Goal: Information Seeking & Learning: Check status

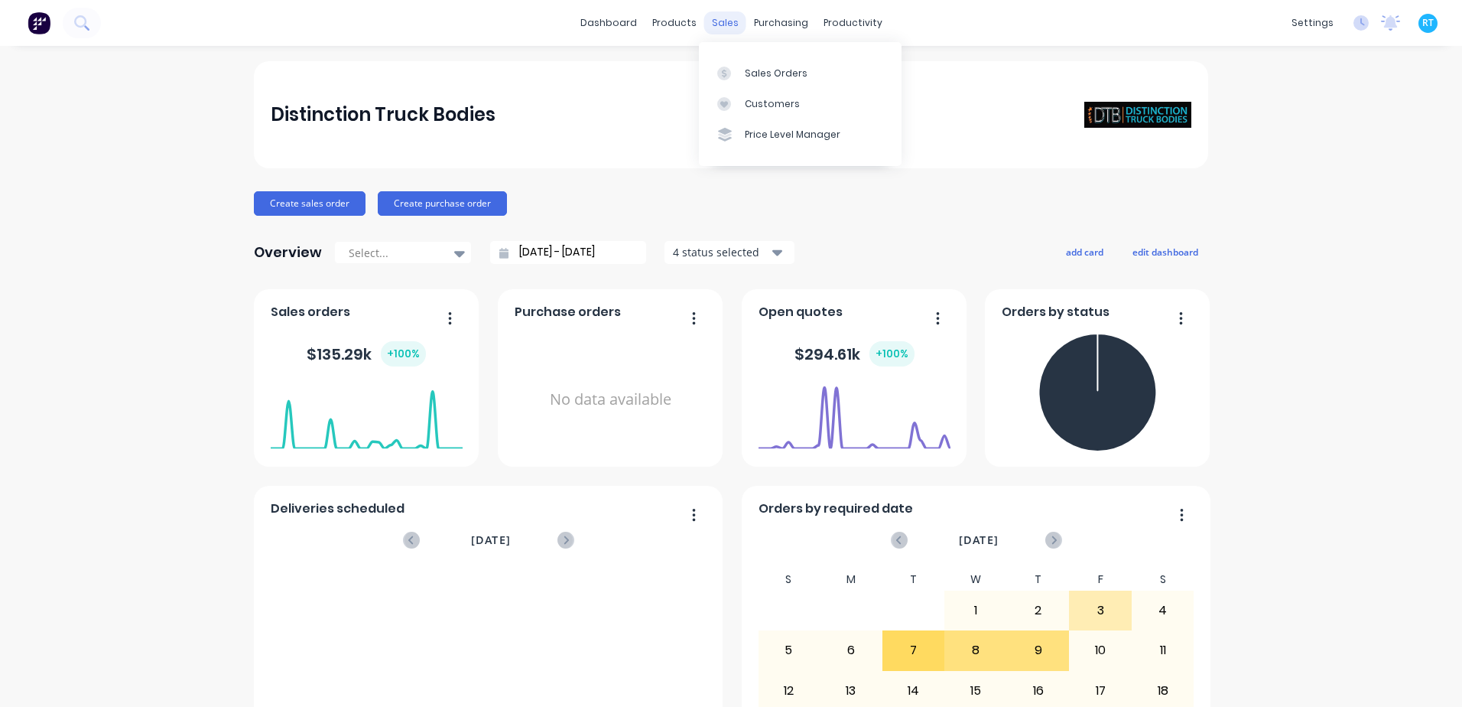
click at [713, 24] on div "sales" at bounding box center [725, 22] width 42 height 23
click at [739, 64] on link "Sales Orders" at bounding box center [800, 72] width 203 height 31
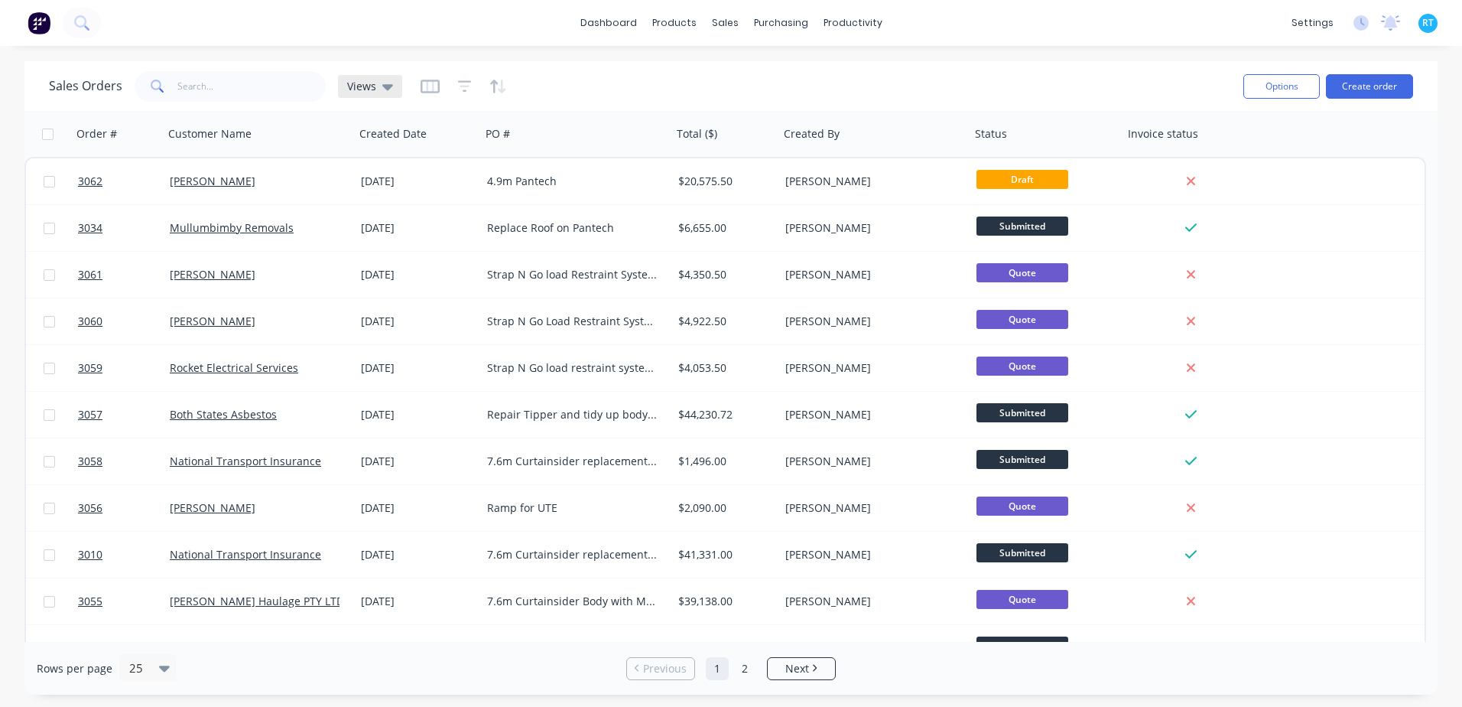
click at [338, 80] on div "Views" at bounding box center [370, 86] width 64 height 23
click at [633, 69] on div "Sales Orders Views" at bounding box center [640, 85] width 1182 height 37
click at [203, 80] on input "text" at bounding box center [251, 86] width 149 height 31
type input "andreii"
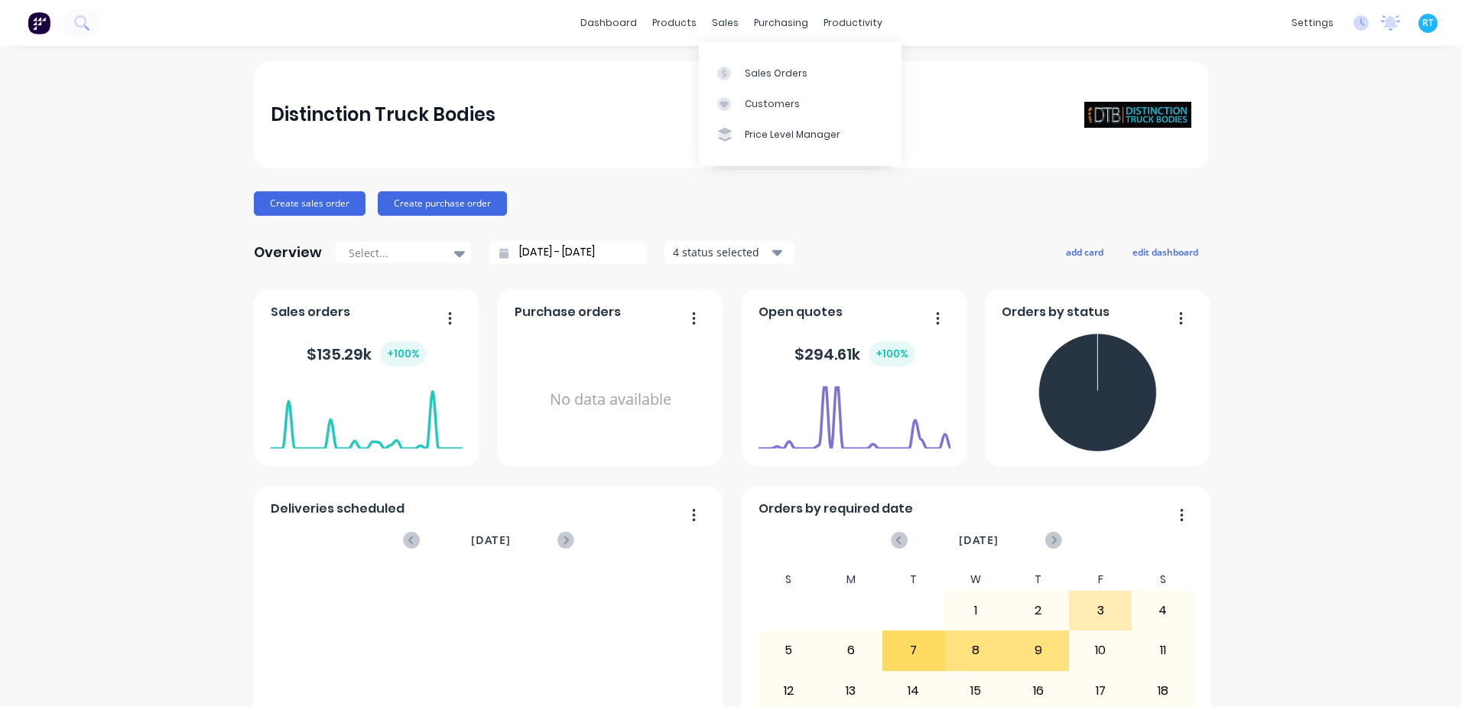
click at [726, 33] on div "sales" at bounding box center [725, 22] width 42 height 23
click at [800, 73] on div "Sales Orders" at bounding box center [776, 74] width 63 height 14
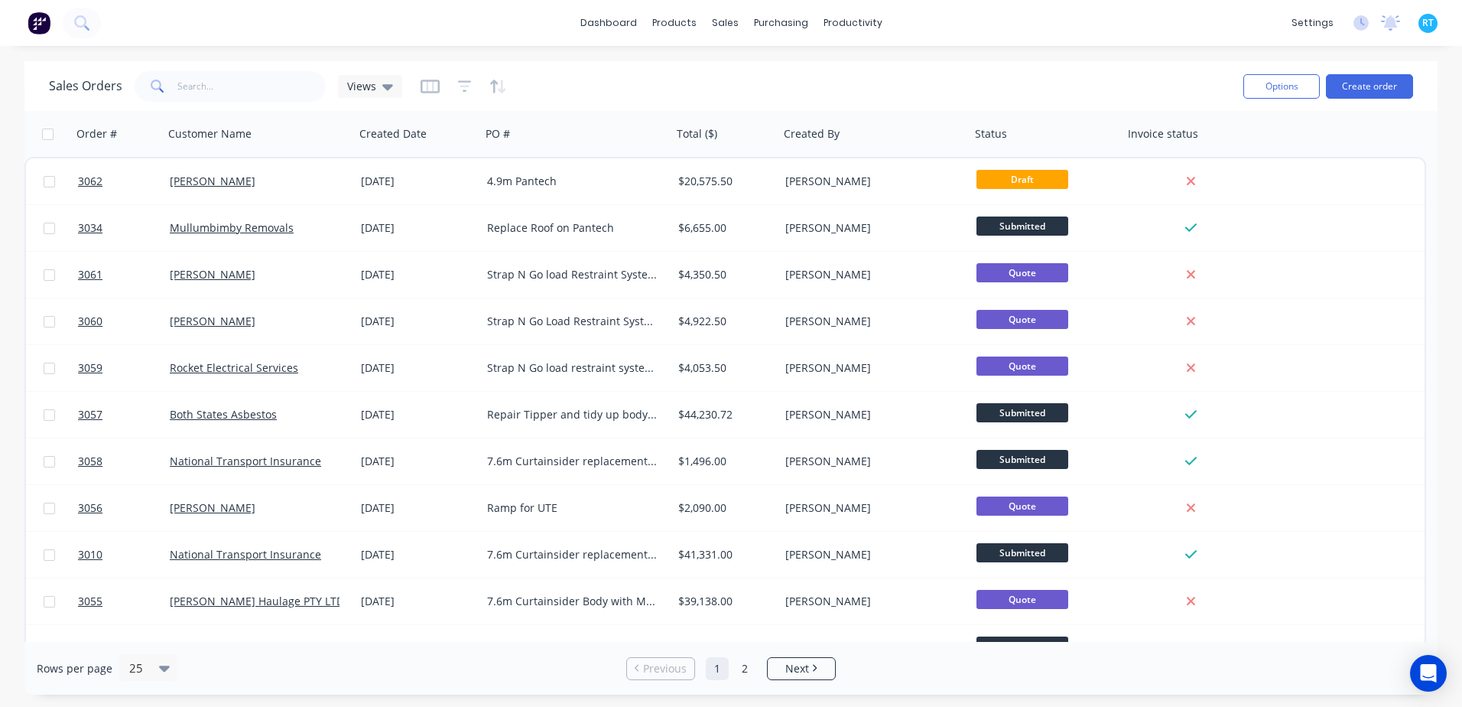
click at [1418, 24] on div "settings No new notifications Mark all as read You have no notifications RT Dis…" at bounding box center [1373, 22] width 178 height 23
click at [1428, 23] on span "RT" at bounding box center [1427, 23] width 11 height 14
click at [1392, 20] on icon at bounding box center [1391, 21] width 14 height 12
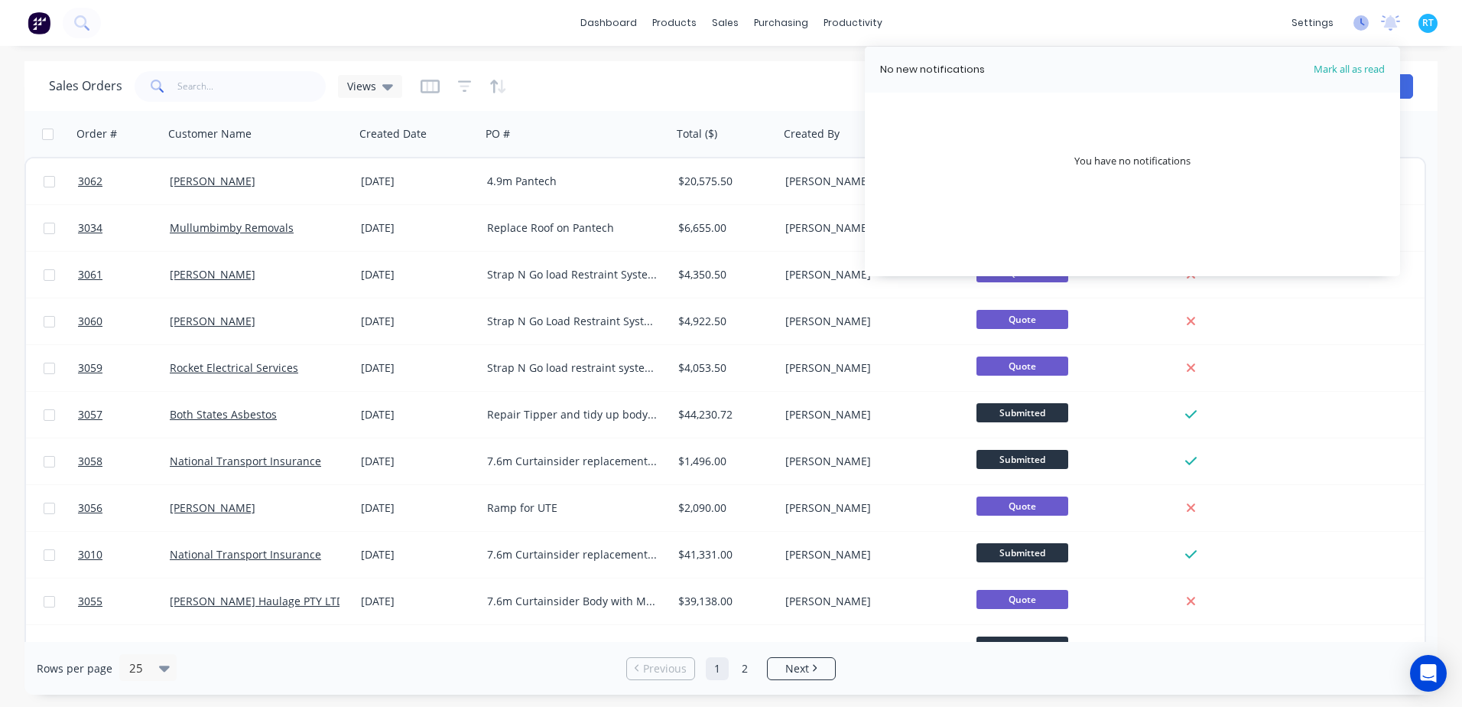
click at [1360, 21] on icon at bounding box center [1360, 22] width 15 height 15
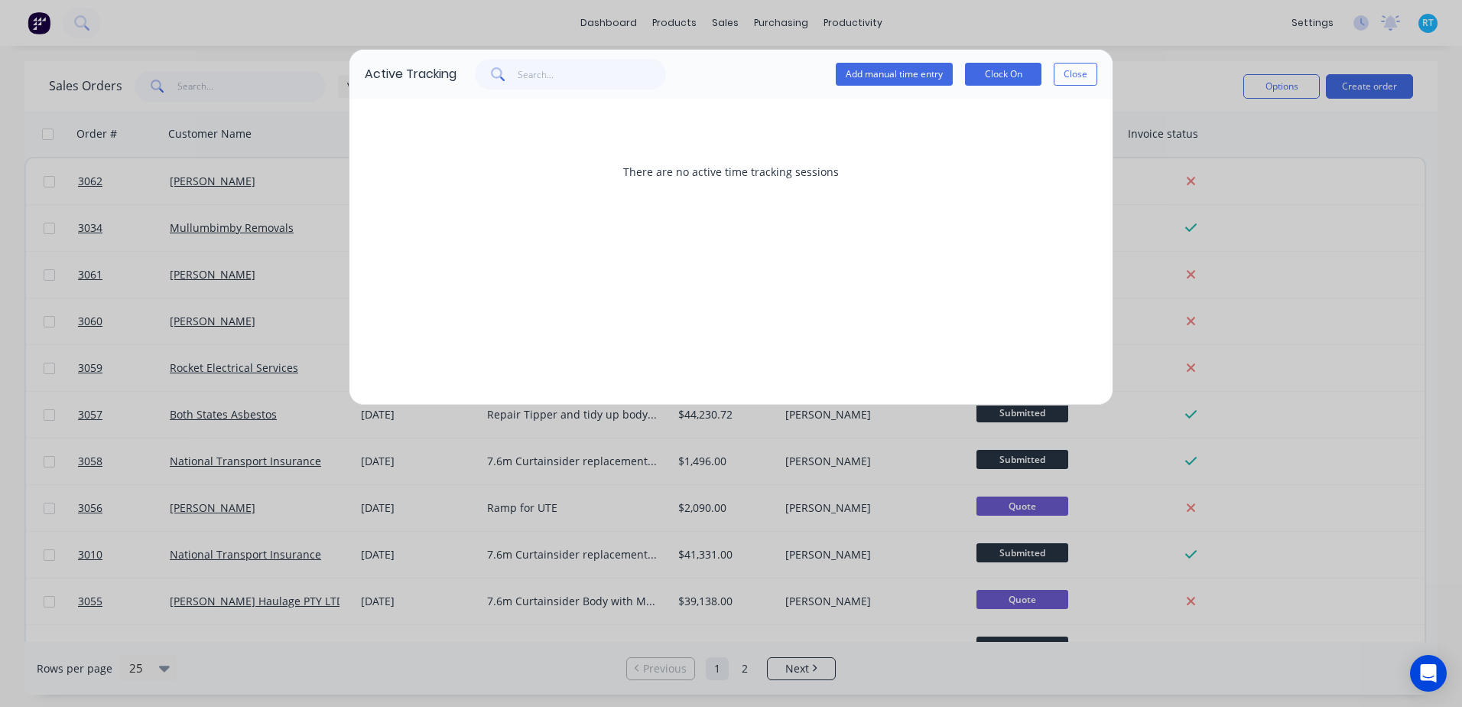
click at [1337, 20] on div "Active Tracking Add manual time entry Clock On Close There are no active time t…" at bounding box center [731, 353] width 1462 height 707
click at [1328, 19] on div "Active Tracking Add manual time entry Clock On Close There are no active time t…" at bounding box center [731, 353] width 1462 height 707
drag, startPoint x: 1097, startPoint y: 65, endPoint x: 1090, endPoint y: 70, distance: 8.9
click at [1090, 70] on div "Active Tracking Add manual time entry Clock On Close" at bounding box center [730, 74] width 763 height 49
click at [1089, 70] on button "Close" at bounding box center [1076, 74] width 44 height 23
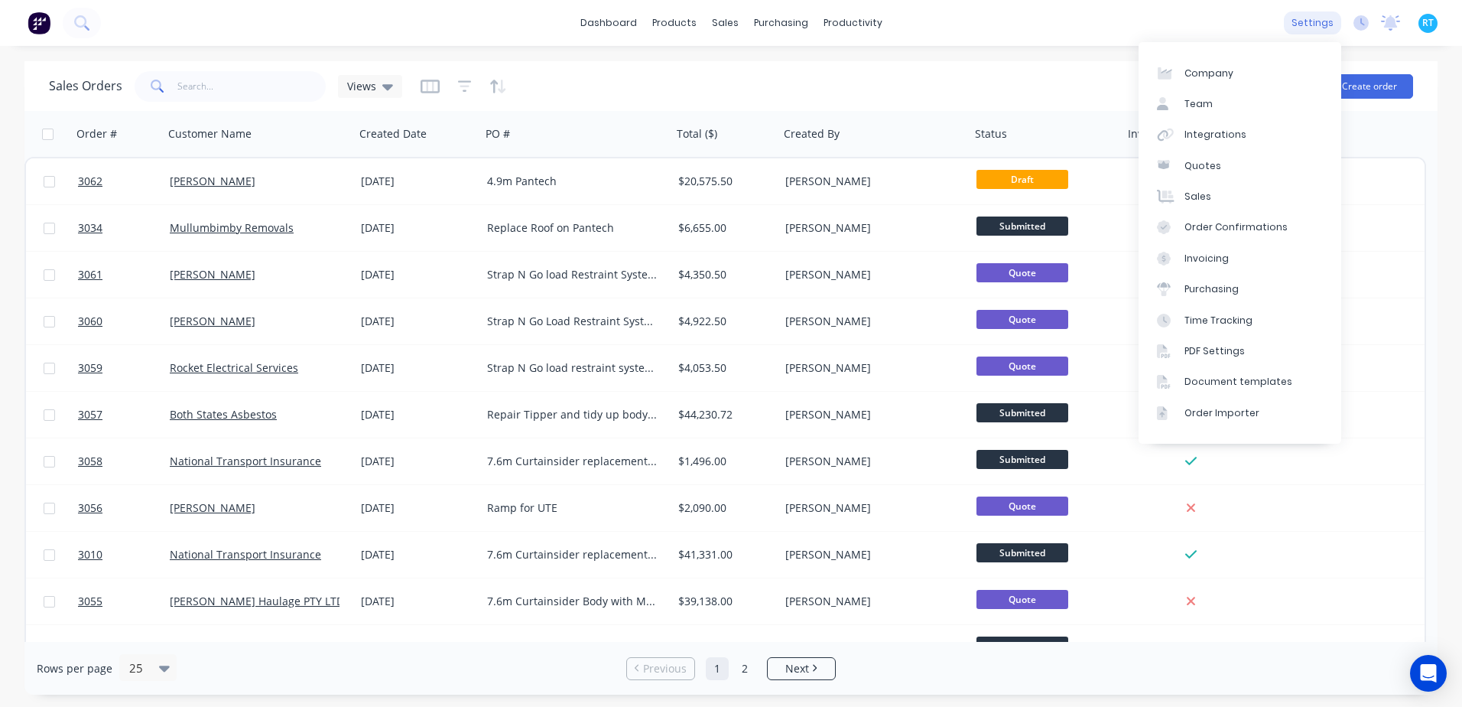
click at [1318, 16] on div "settings" at bounding box center [1312, 22] width 57 height 23
click at [1233, 268] on link "Invoicing" at bounding box center [1240, 258] width 203 height 31
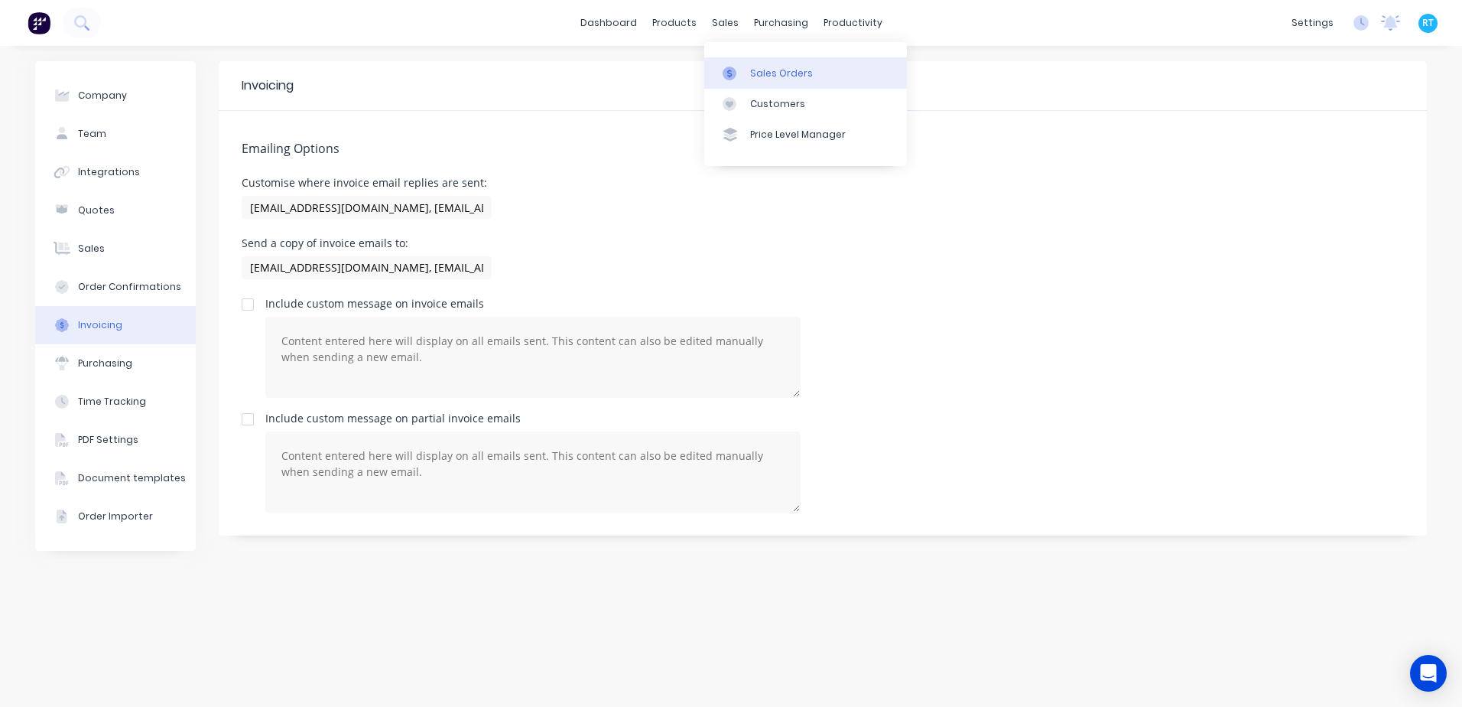
click at [749, 62] on link "Sales Orders" at bounding box center [805, 72] width 203 height 31
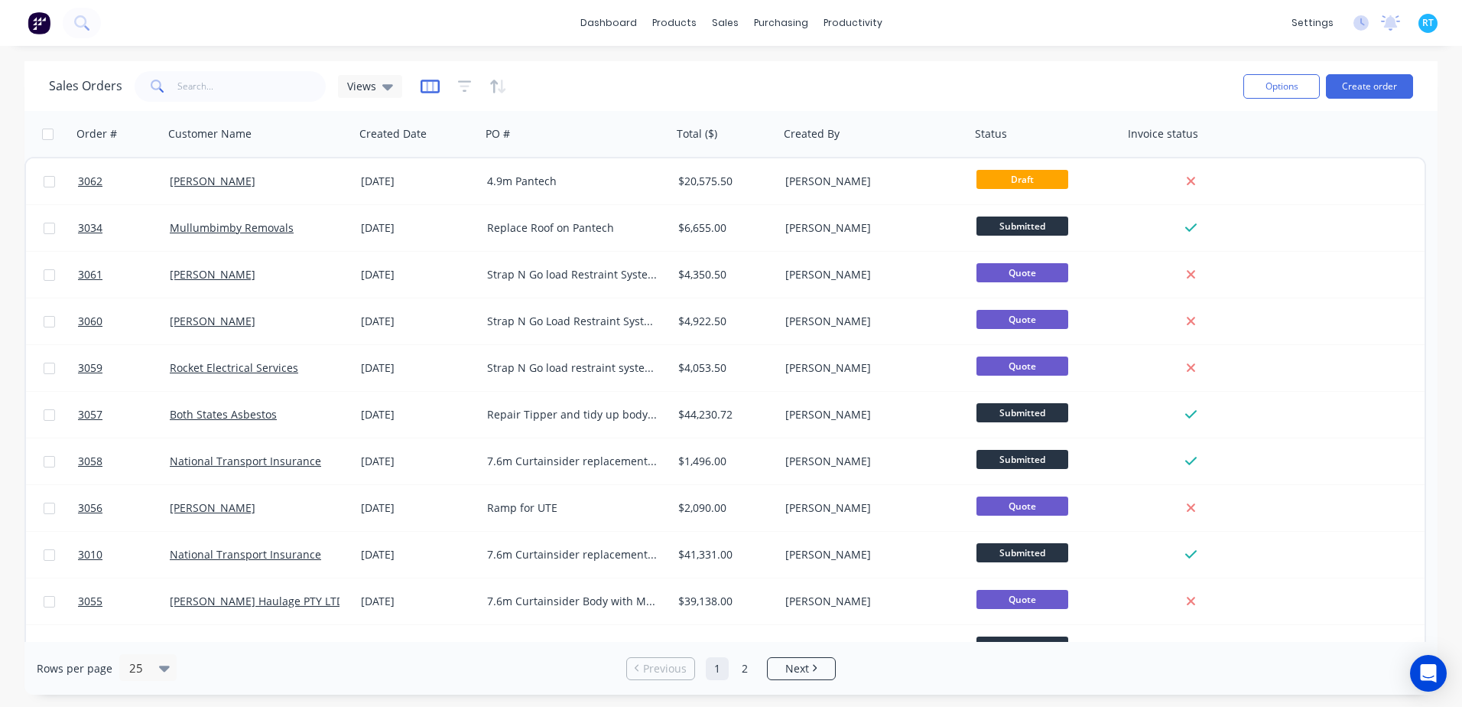
click at [421, 93] on icon "button" at bounding box center [430, 86] width 19 height 15
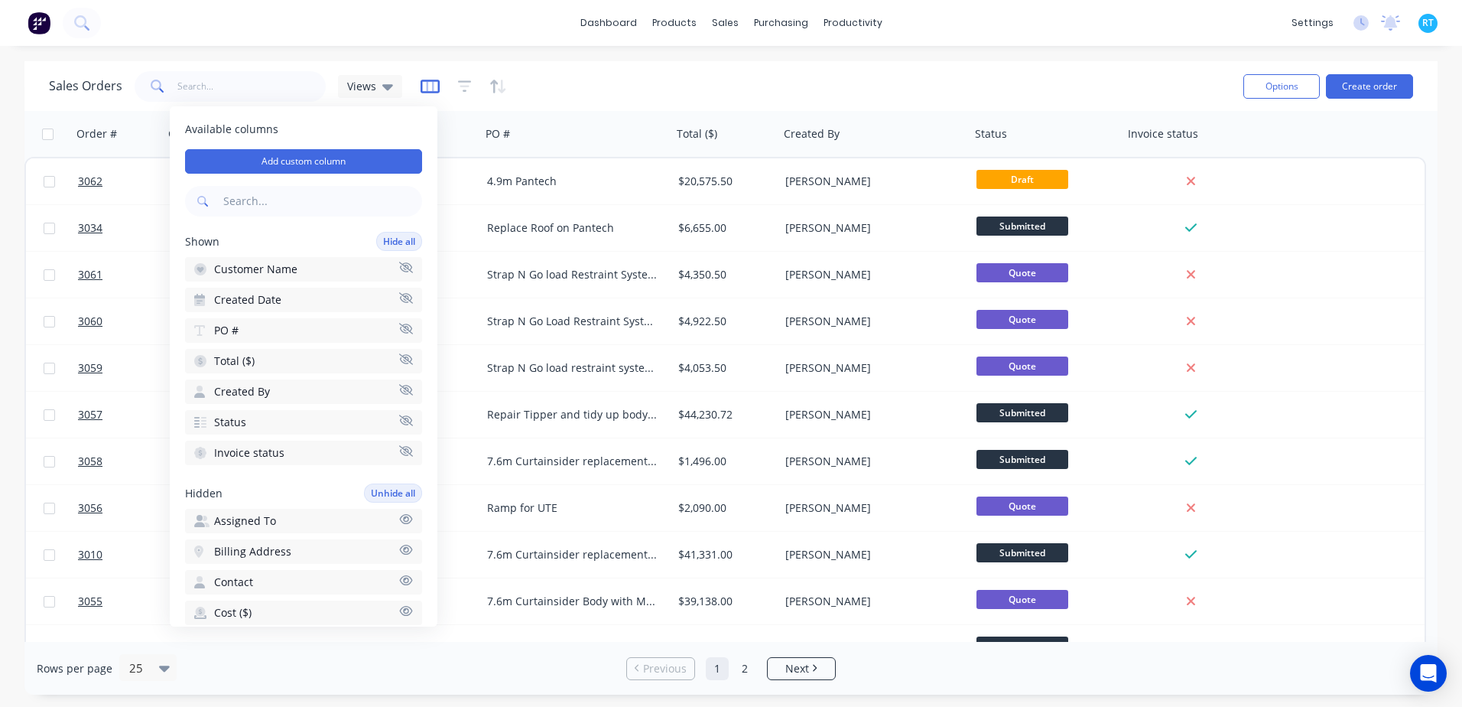
click at [423, 91] on icon "button" at bounding box center [430, 87] width 19 height 14
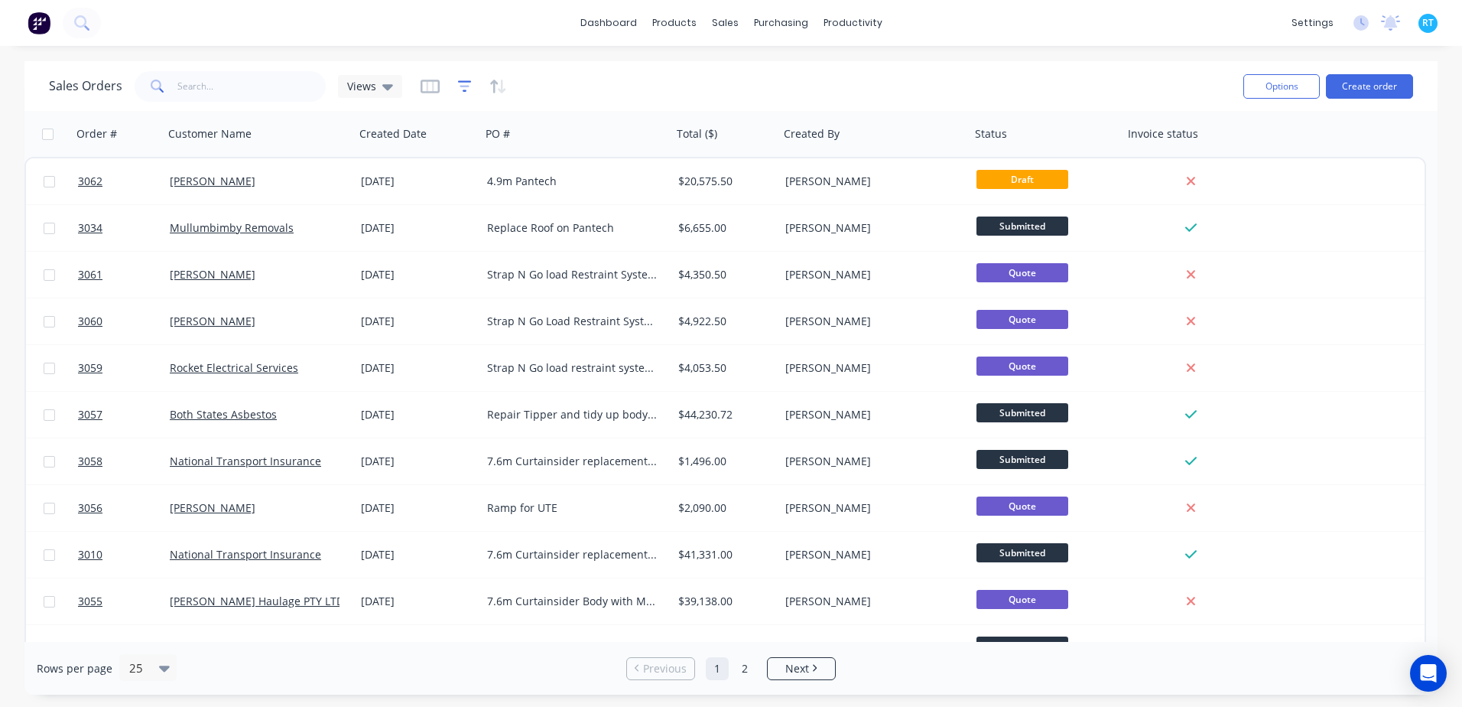
click at [465, 87] on icon "button" at bounding box center [465, 86] width 14 height 15
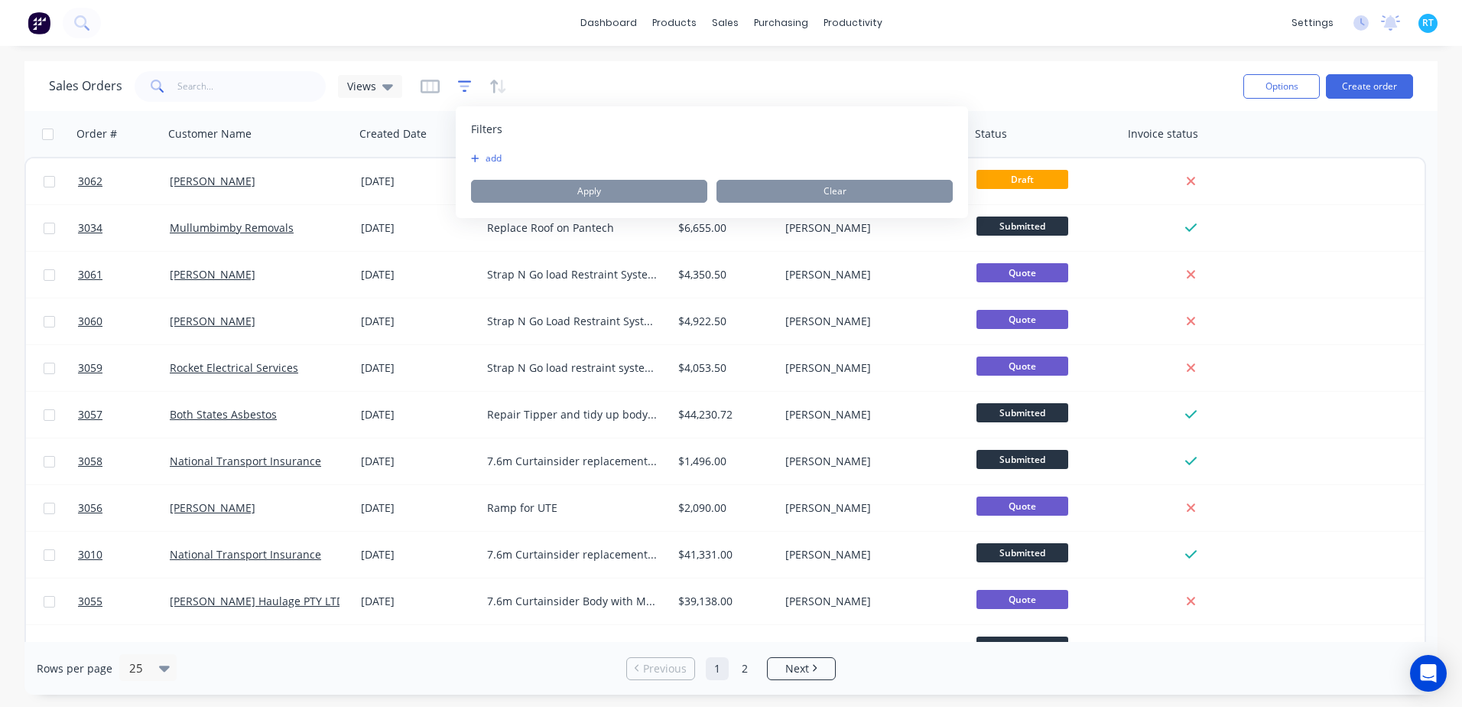
click at [465, 87] on icon "button" at bounding box center [465, 86] width 14 height 15
click at [379, 83] on div "Views" at bounding box center [370, 87] width 46 height 14
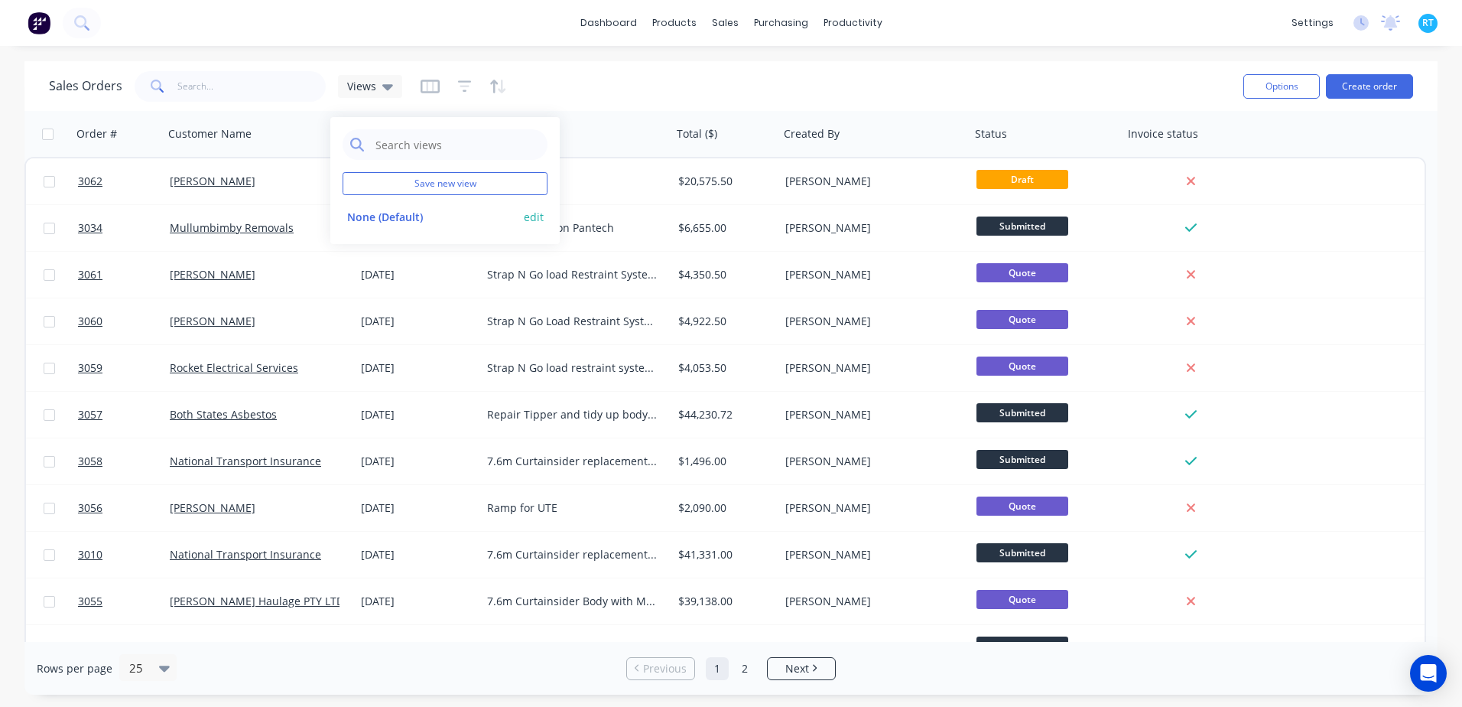
click at [388, 216] on button "None (Default)" at bounding box center [430, 217] width 174 height 18
click at [391, 93] on div "Views" at bounding box center [370, 86] width 64 height 23
click at [532, 216] on button "edit" at bounding box center [534, 217] width 20 height 16
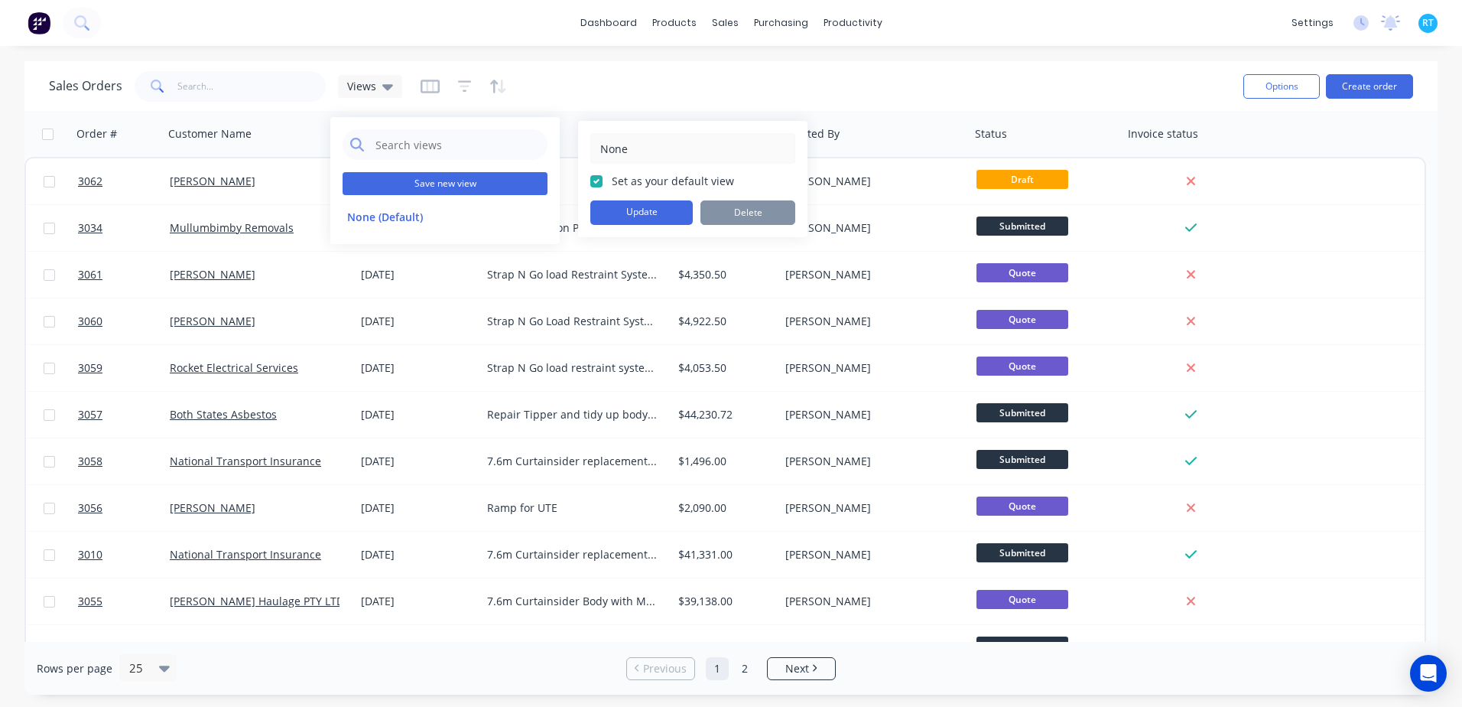
click at [441, 175] on button "Save new view" at bounding box center [445, 183] width 205 height 23
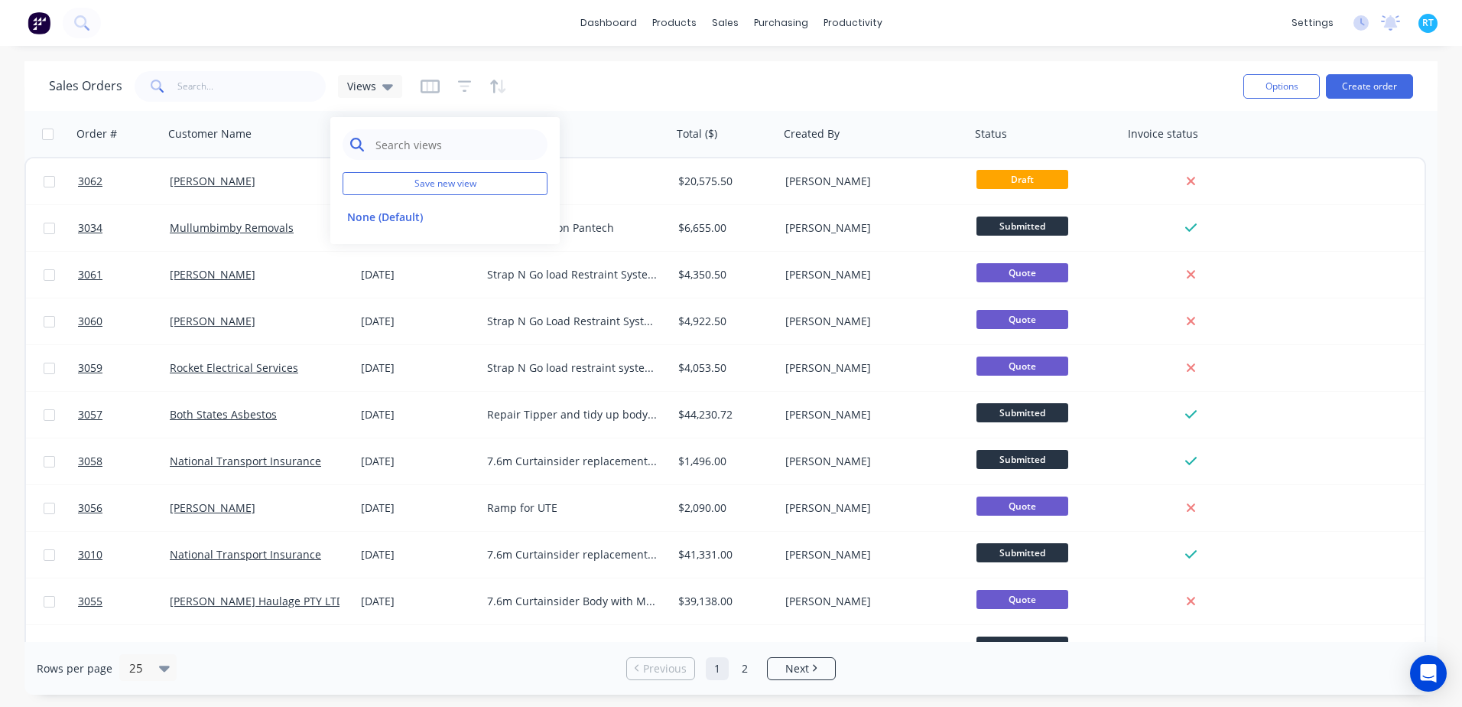
click at [395, 137] on input "text" at bounding box center [457, 144] width 166 height 31
click at [63, 96] on div "Sales Orders Views" at bounding box center [225, 86] width 353 height 31
click at [57, 135] on div at bounding box center [47, 133] width 32 height 11
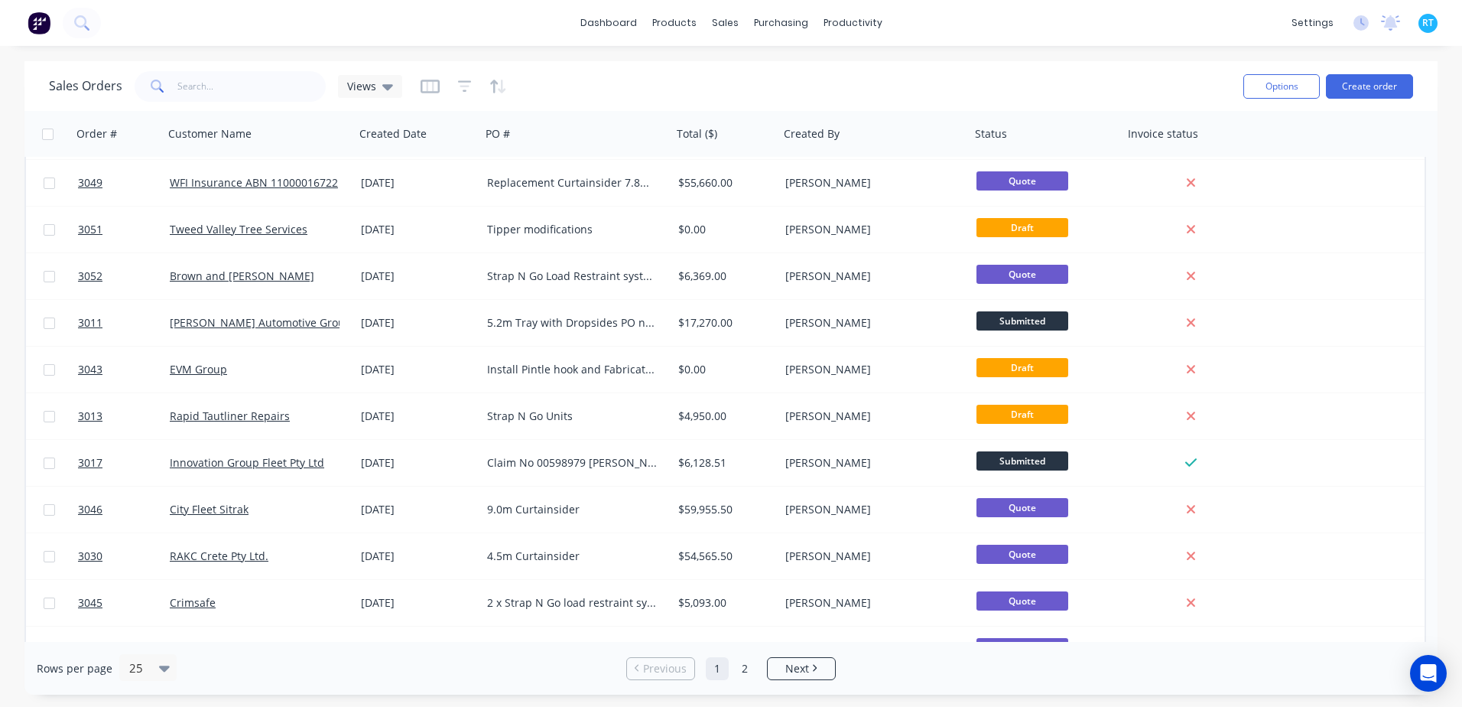
scroll to position [681, 0]
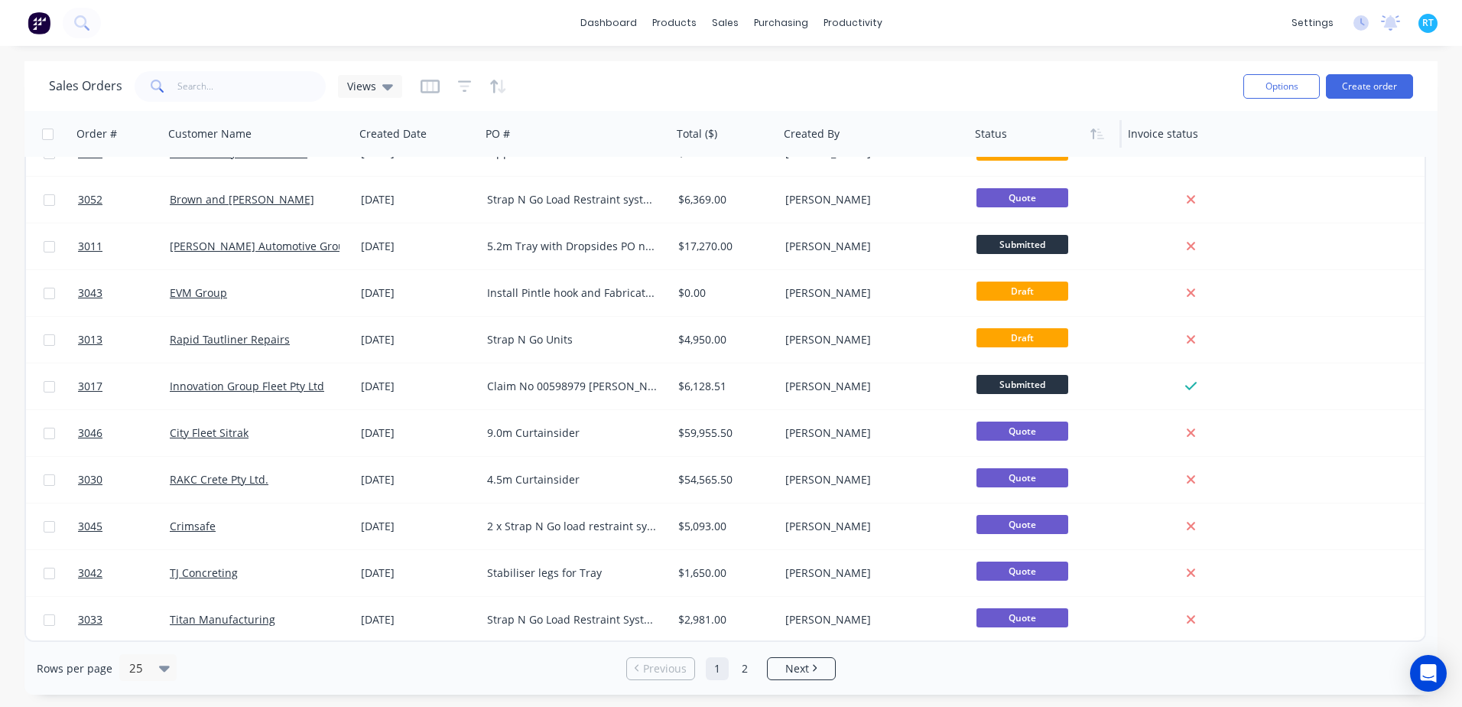
click at [999, 131] on div at bounding box center [1042, 134] width 134 height 31
click at [1104, 142] on button "button" at bounding box center [1097, 133] width 23 height 23
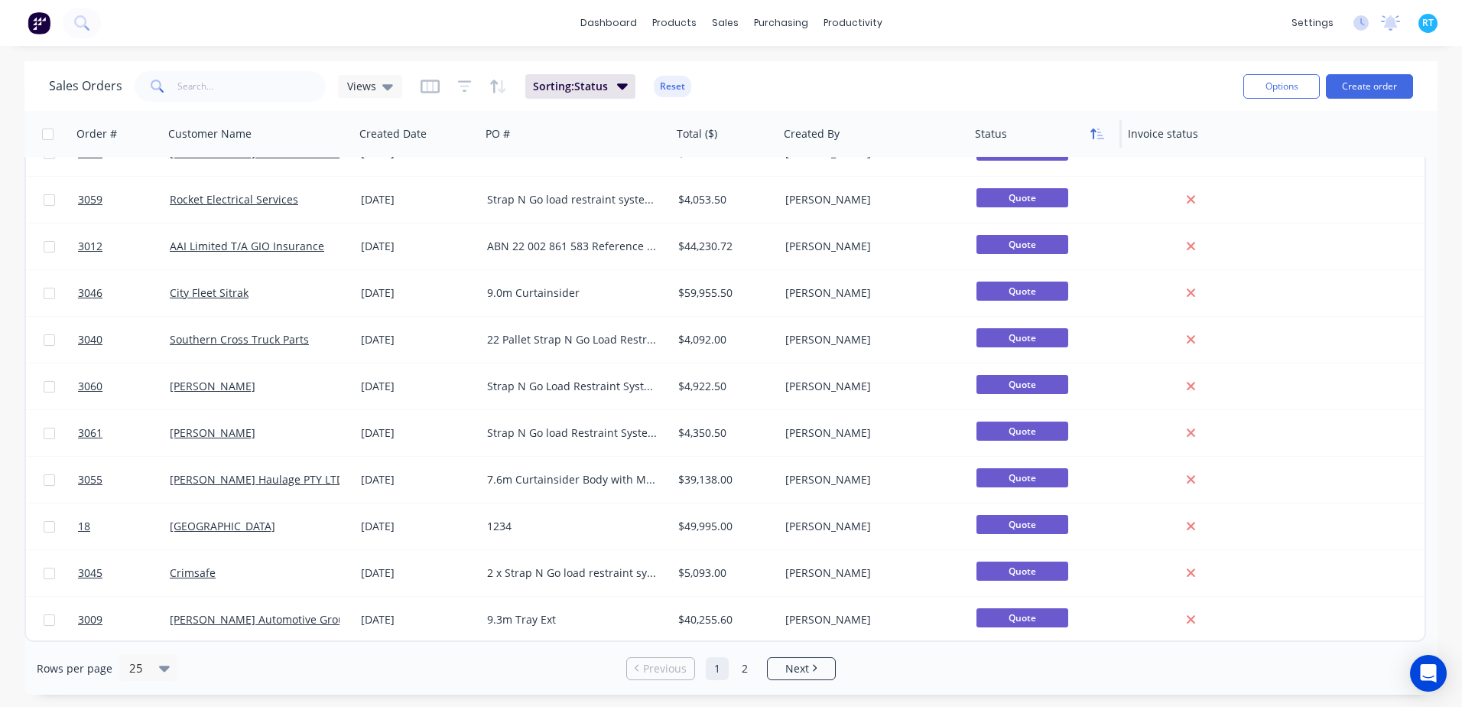
click at [1098, 128] on icon "button" at bounding box center [1097, 134] width 14 height 12
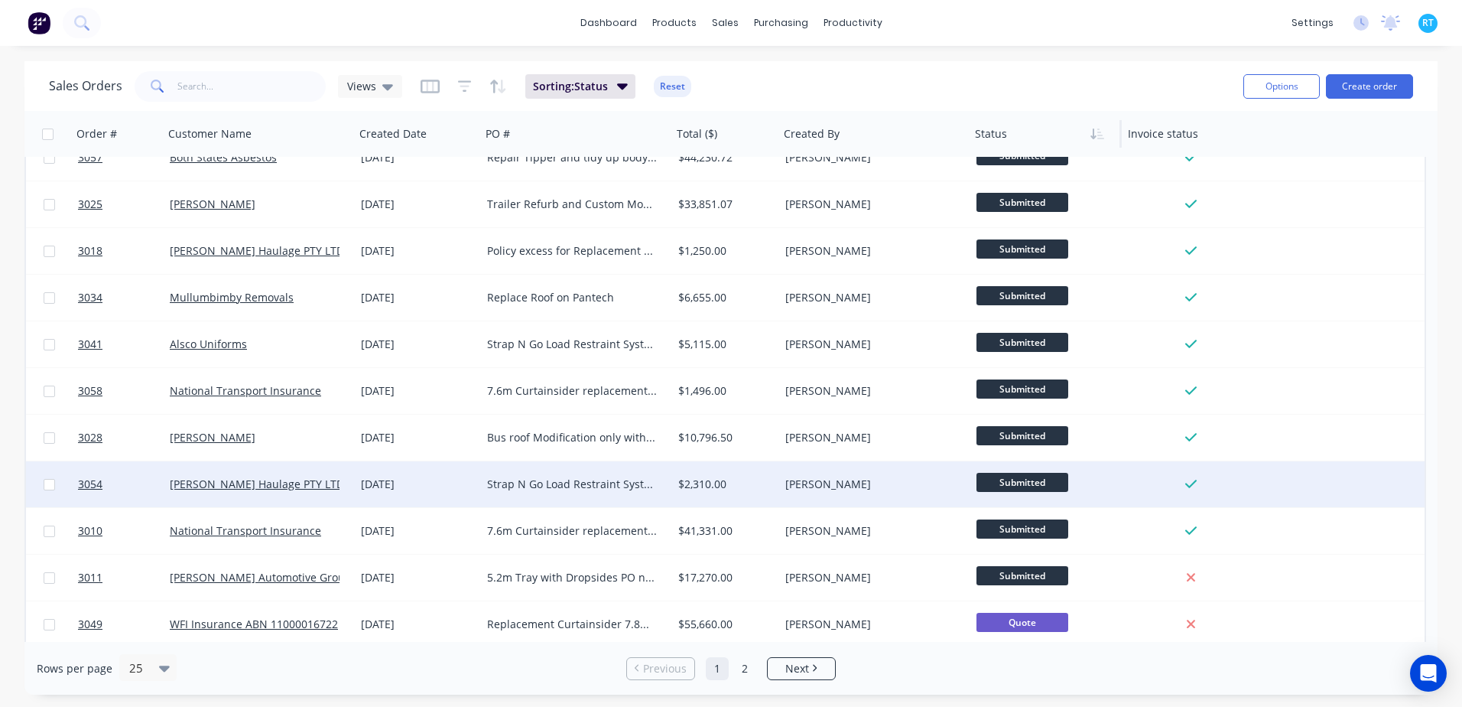
scroll to position [0, 0]
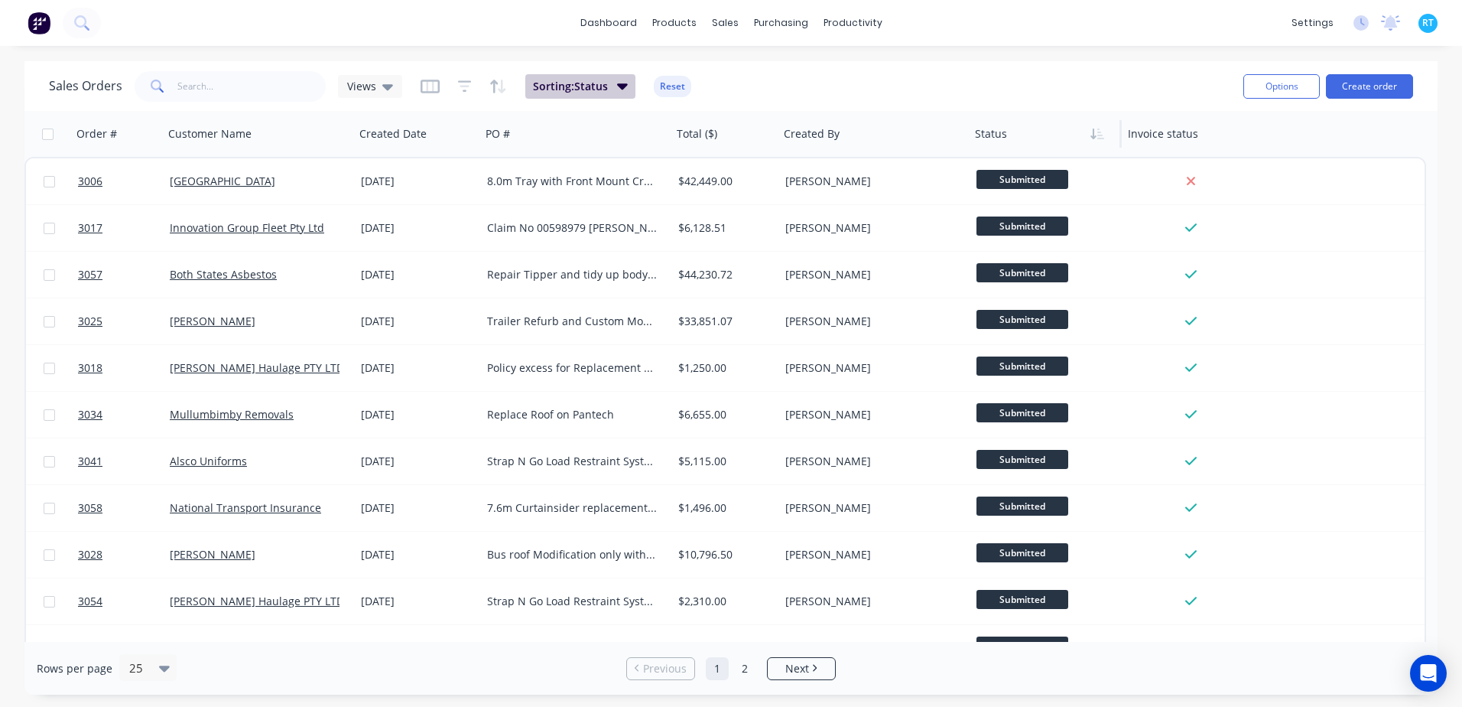
click at [622, 84] on icon "button" at bounding box center [622, 86] width 11 height 6
click at [718, 86] on div "Sales Orders Views Sorting: Status Reset" at bounding box center [640, 85] width 1182 height 37
click at [671, 90] on button "Reset" at bounding box center [672, 86] width 37 height 21
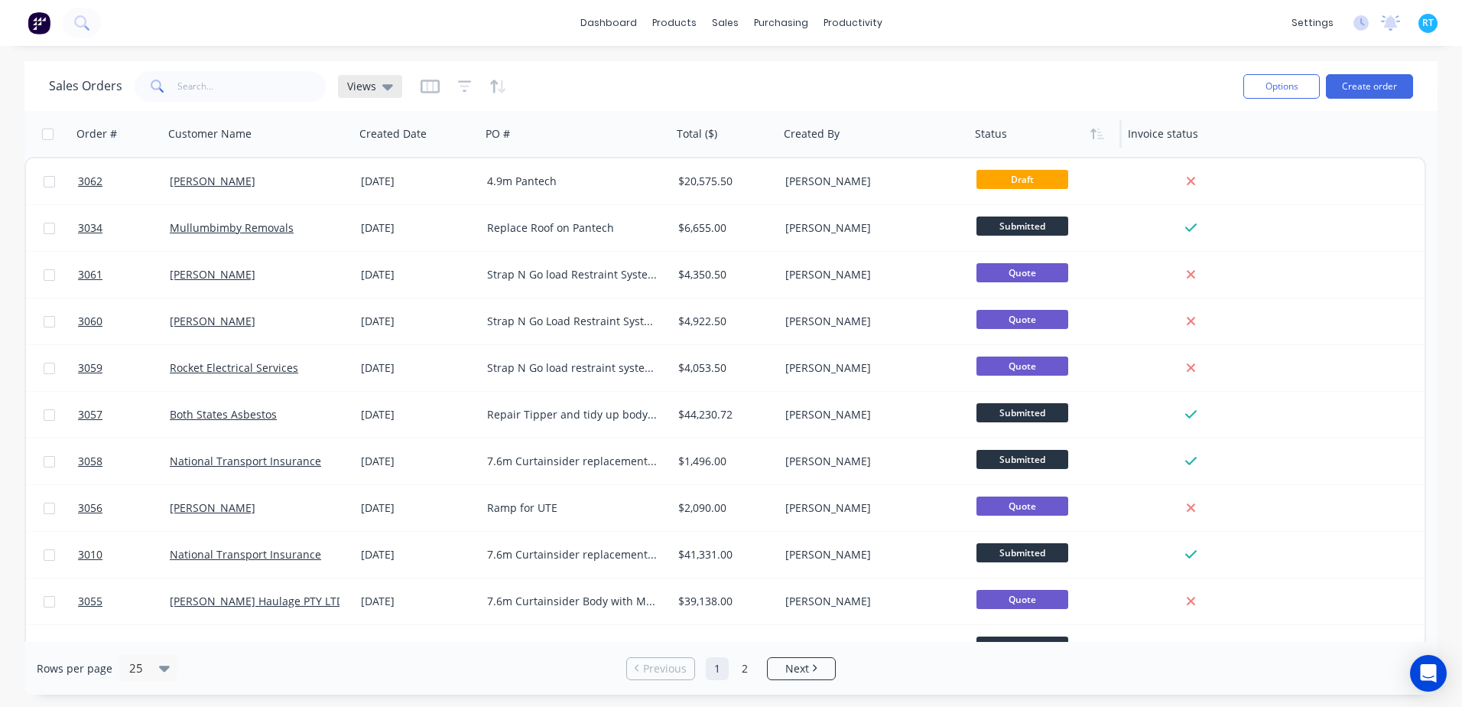
click at [359, 87] on span "Views" at bounding box center [361, 86] width 29 height 16
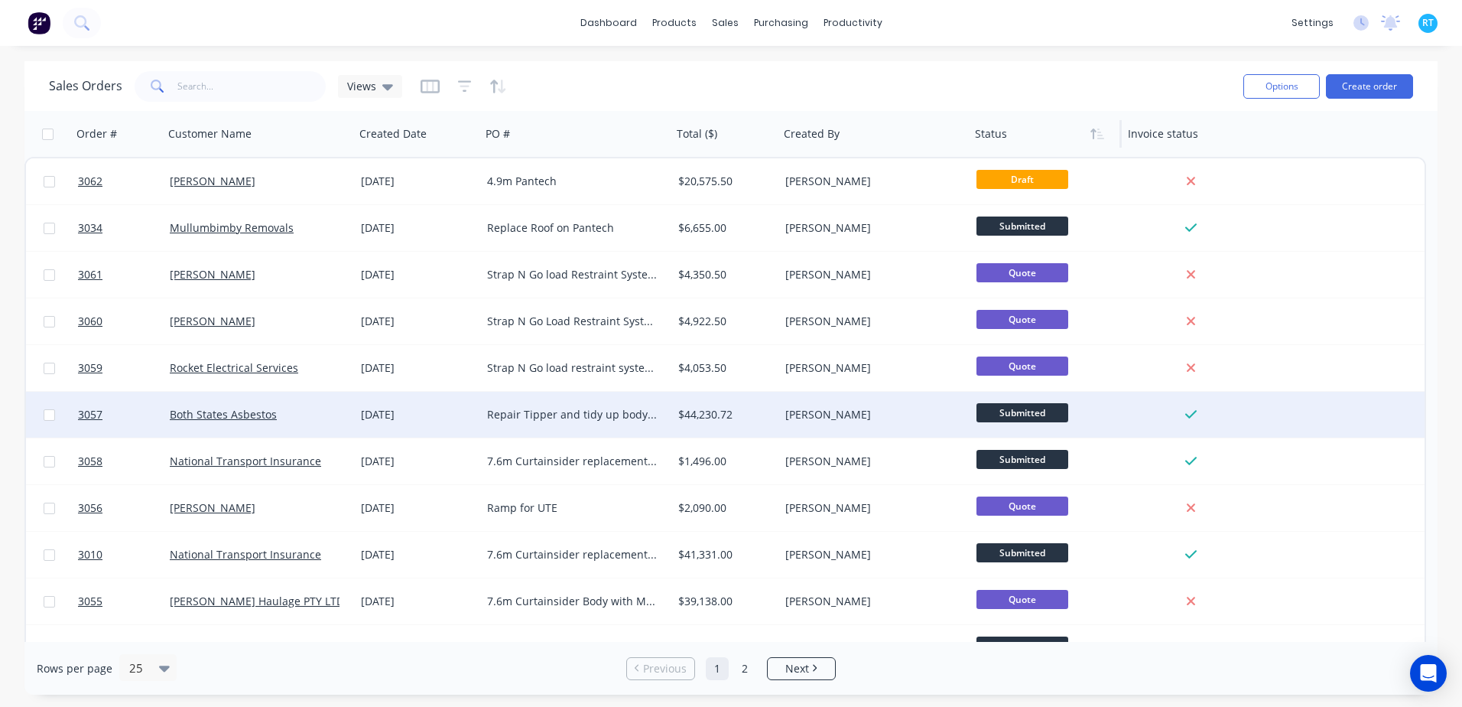
click at [1381, 436] on div "3057 Both States Asbestos 09 Oct 2025 Repair Tipper and tidy up body repair the…" at bounding box center [725, 415] width 1399 height 47
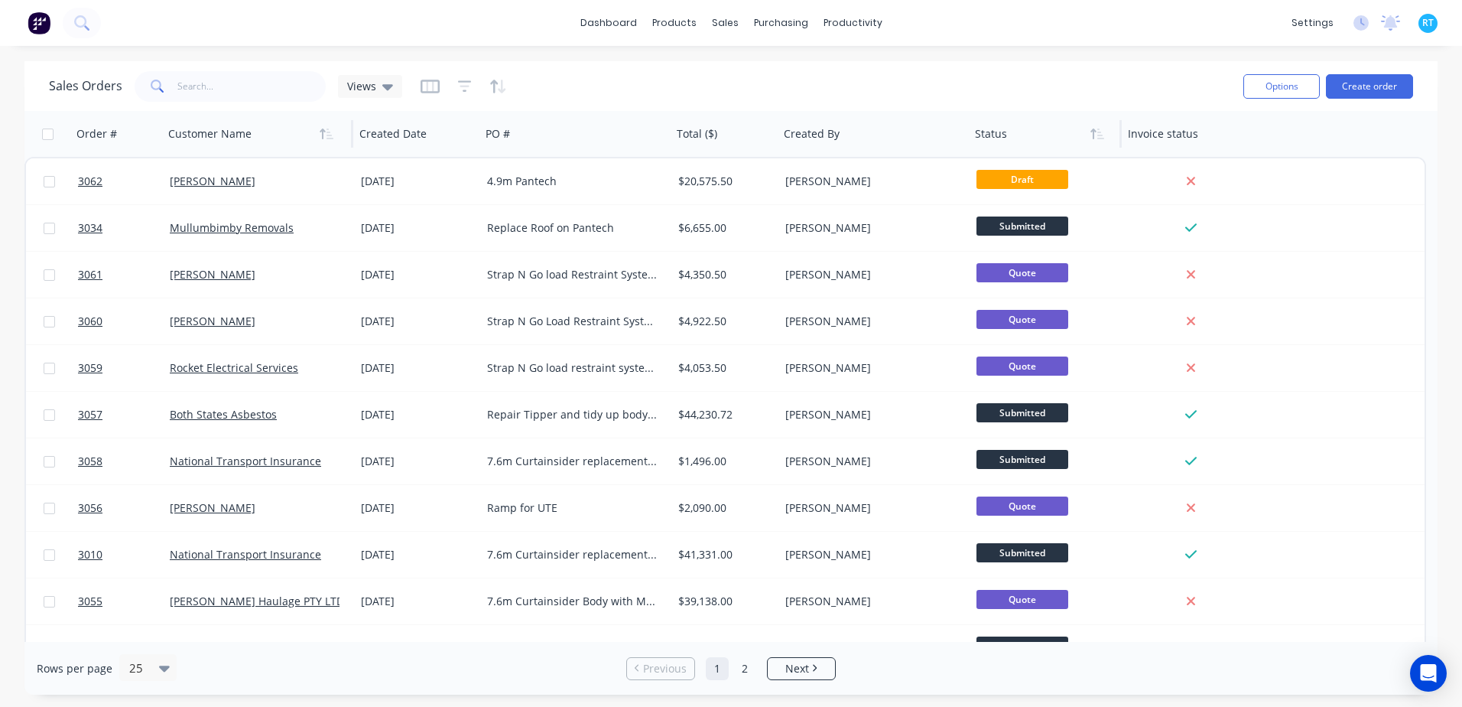
click at [262, 147] on div at bounding box center [253, 134] width 170 height 31
click at [320, 132] on icon "button" at bounding box center [327, 134] width 14 height 12
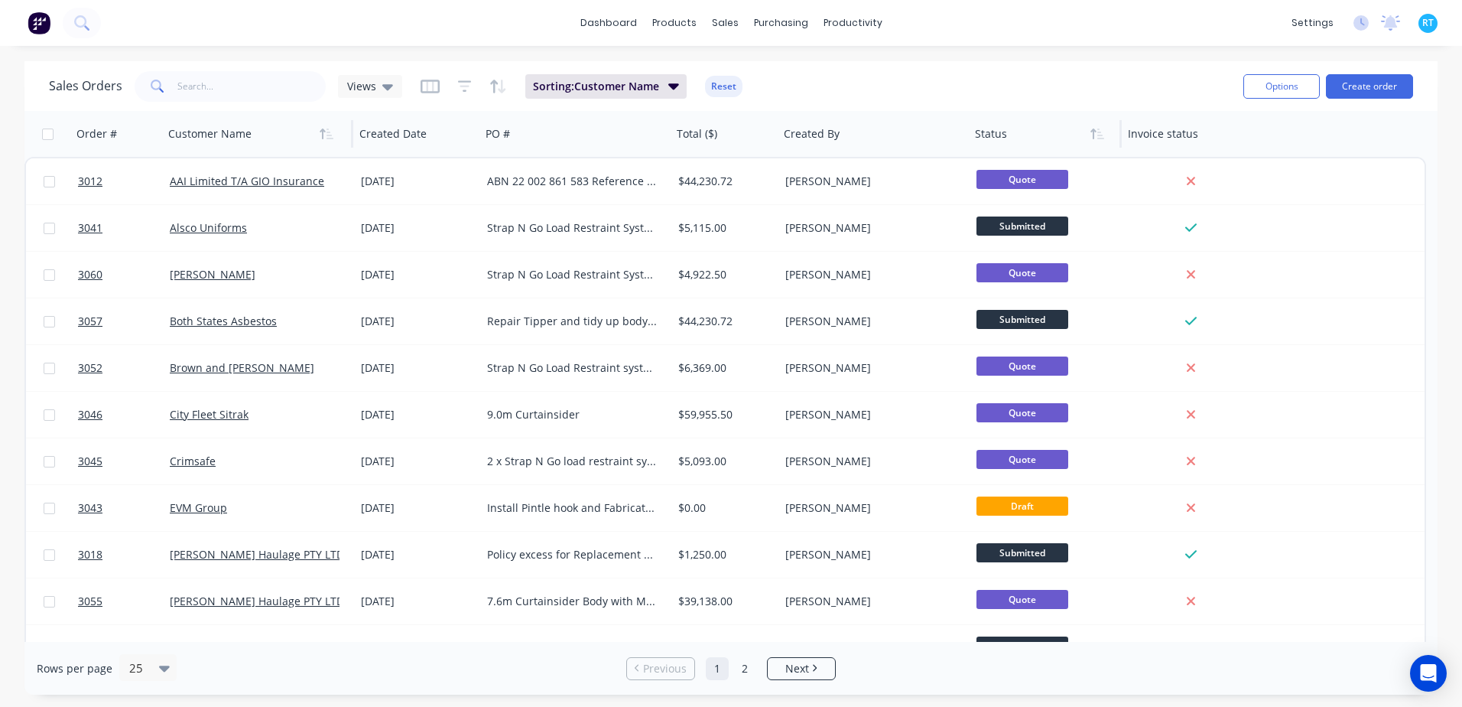
click at [82, 90] on h1 "Sales Orders" at bounding box center [85, 86] width 73 height 15
click at [1427, 23] on span "RT" at bounding box center [1427, 23] width 11 height 14
click at [1314, 152] on button "Profile" at bounding box center [1332, 161] width 203 height 31
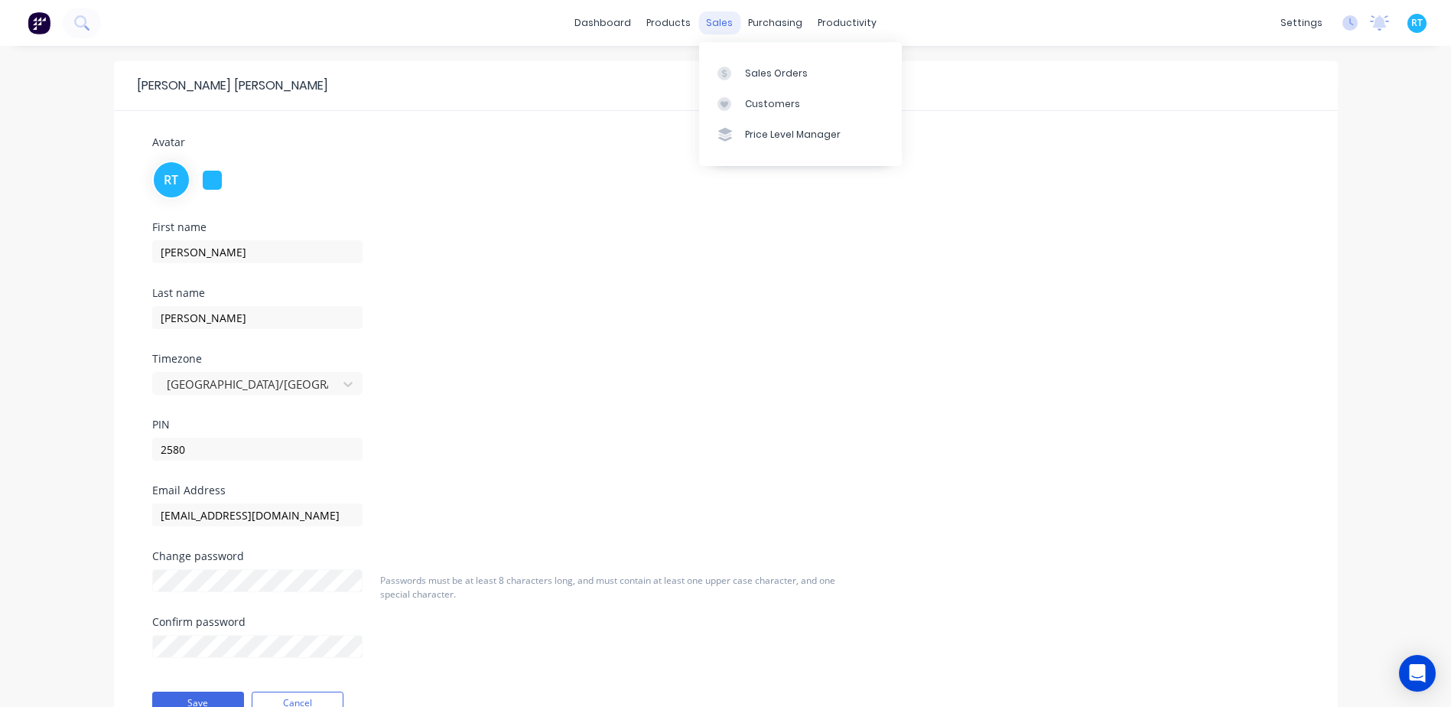
click at [721, 30] on div "sales" at bounding box center [719, 22] width 42 height 23
click at [753, 72] on div "Sales Orders" at bounding box center [776, 74] width 63 height 14
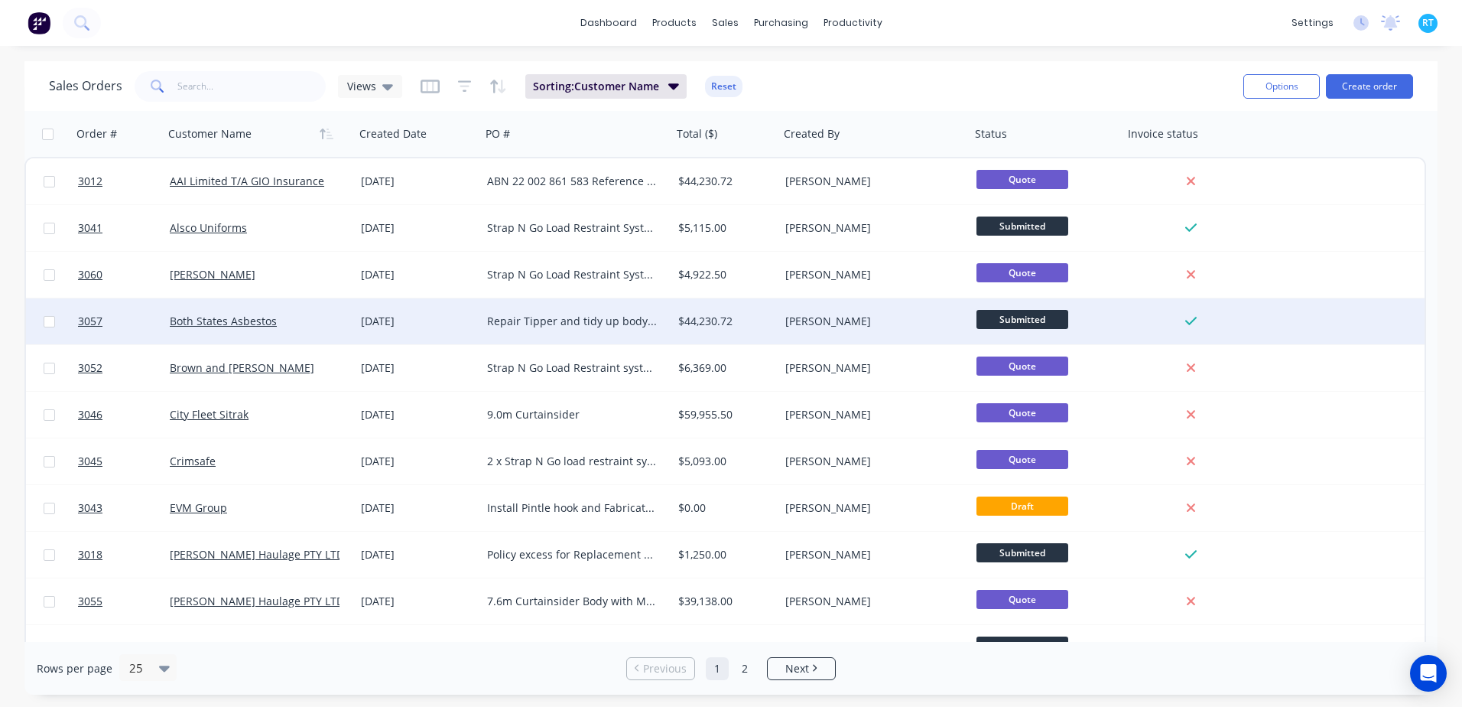
drag, startPoint x: 51, startPoint y: 668, endPoint x: 1154, endPoint y: 318, distance: 1156.7
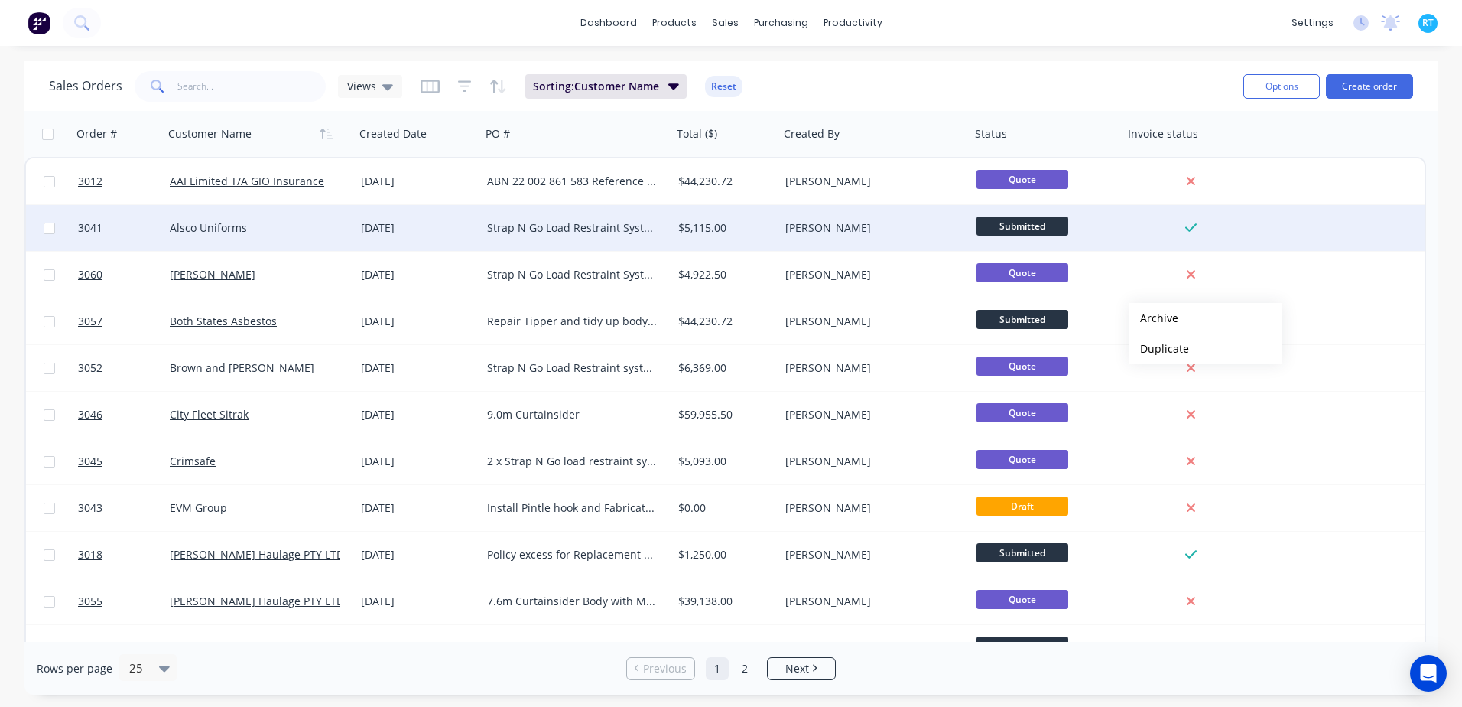
click at [1268, 220] on div "3041 Alsco Uniforms 30 Sep 2025 Strap N Go Load Restraint System for 24 plt Dro…" at bounding box center [725, 228] width 1399 height 47
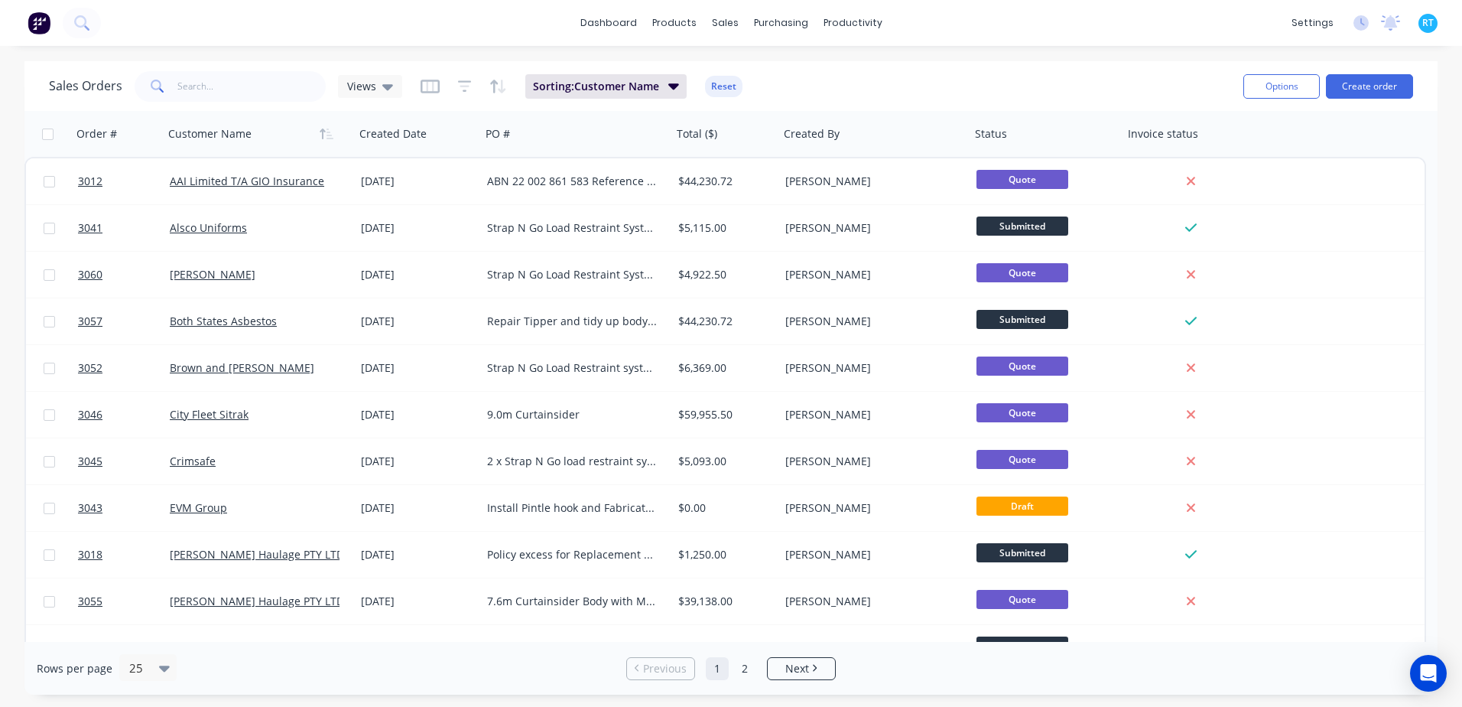
drag, startPoint x: 1281, startPoint y: 144, endPoint x: 1201, endPoint y: 101, distance: 90.3
click at [1201, 101] on div "Sales Orders Views Sorting: Customer Name Reset" at bounding box center [640, 85] width 1182 height 37
click at [648, 96] on button "Sorting: Customer Name" at bounding box center [605, 86] width 161 height 24
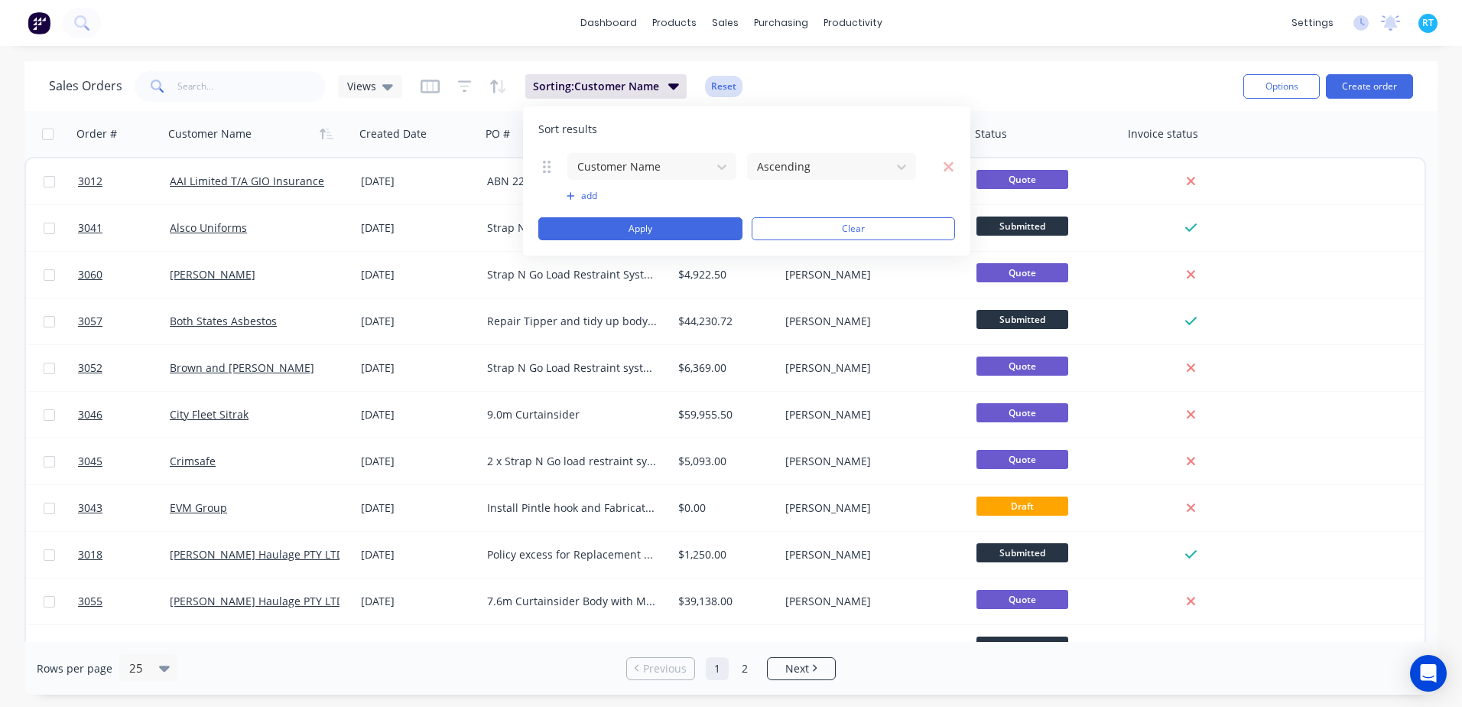
click at [714, 80] on button "Reset" at bounding box center [723, 86] width 37 height 21
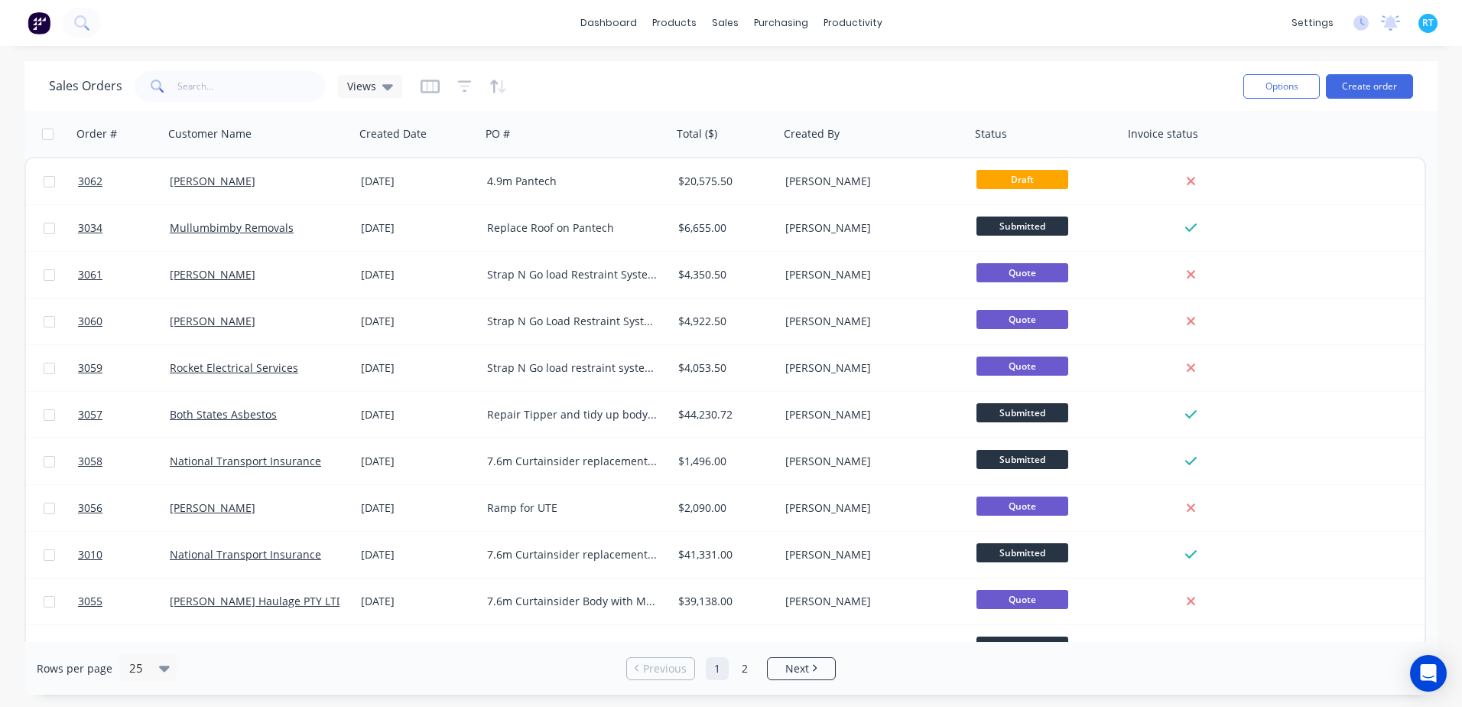
click at [505, 89] on div "Sales Orders Views" at bounding box center [640, 85] width 1182 height 37
click at [499, 87] on icon "button" at bounding box center [502, 87] width 8 height 14
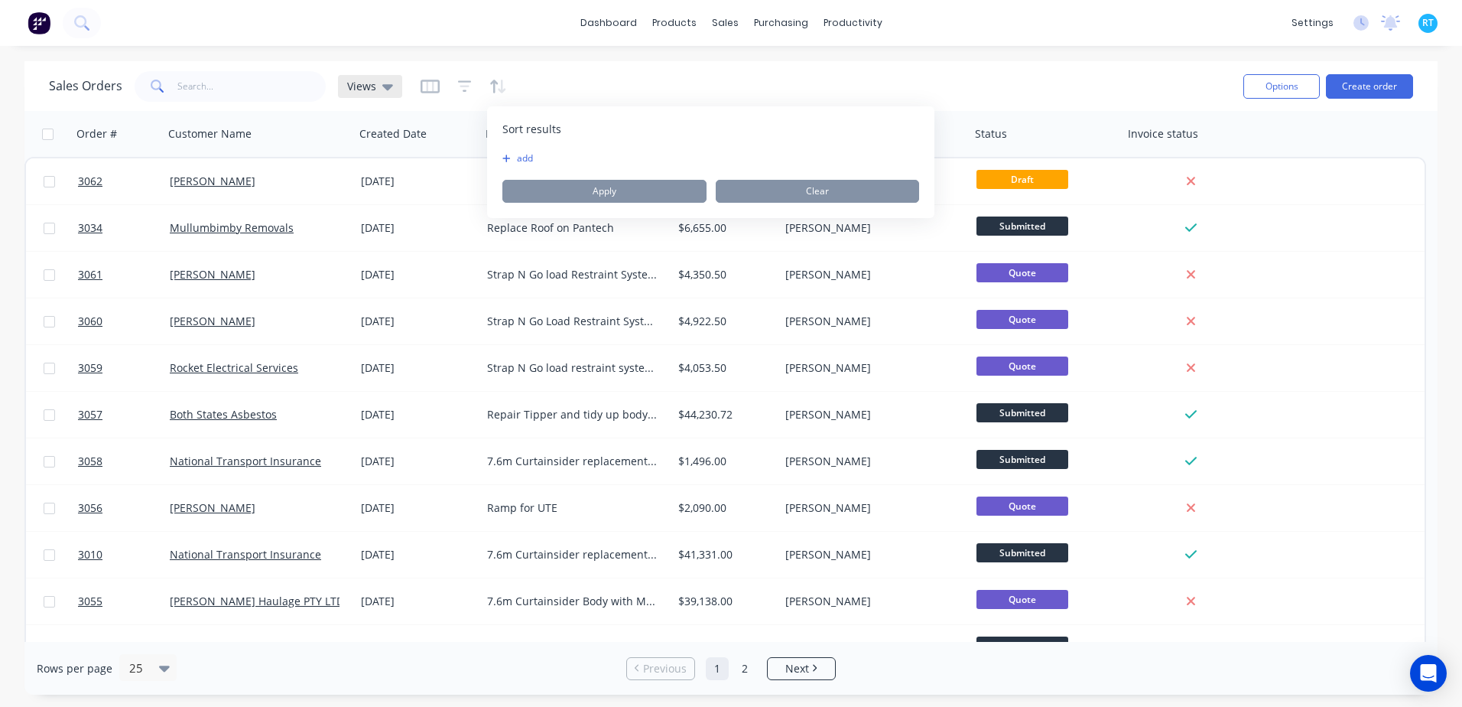
click at [395, 92] on div "Views" at bounding box center [370, 86] width 64 height 23
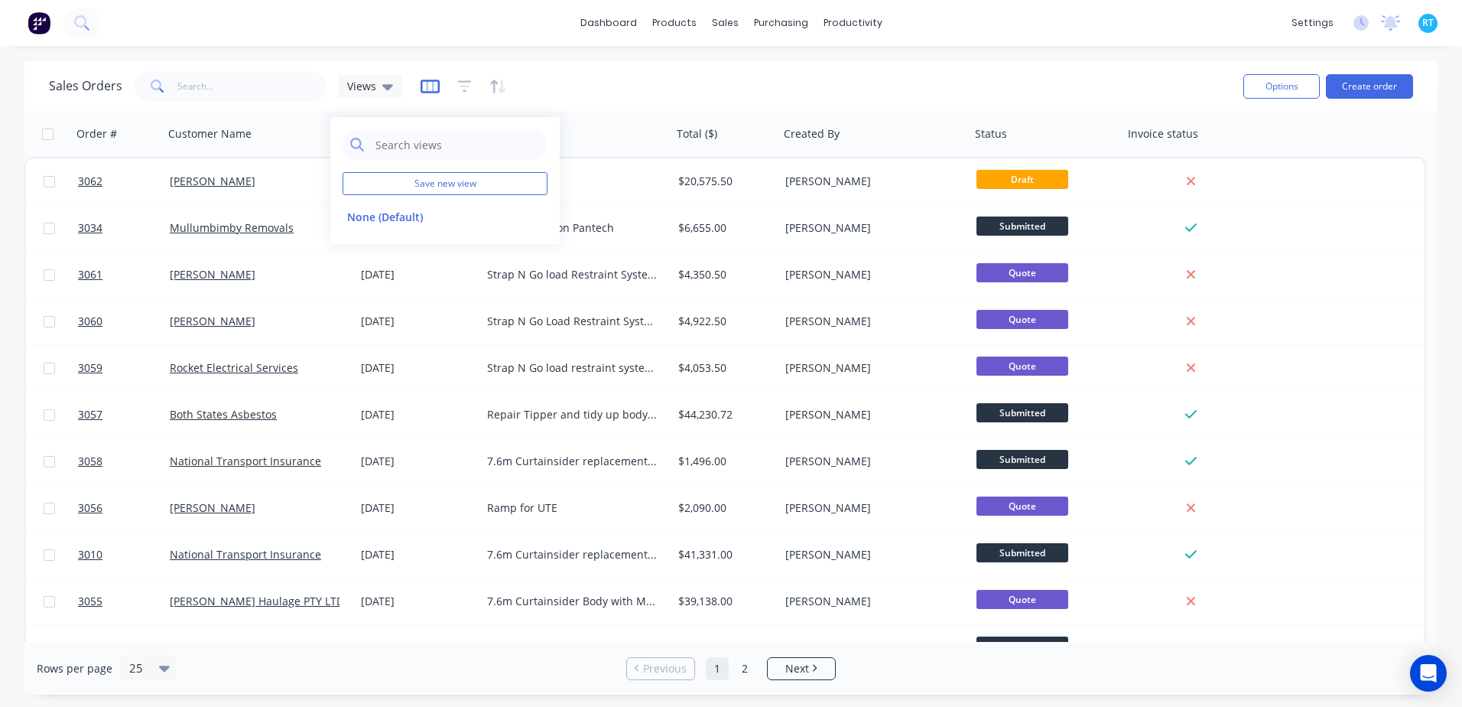
click at [434, 90] on icon "button" at bounding box center [430, 86] width 19 height 15
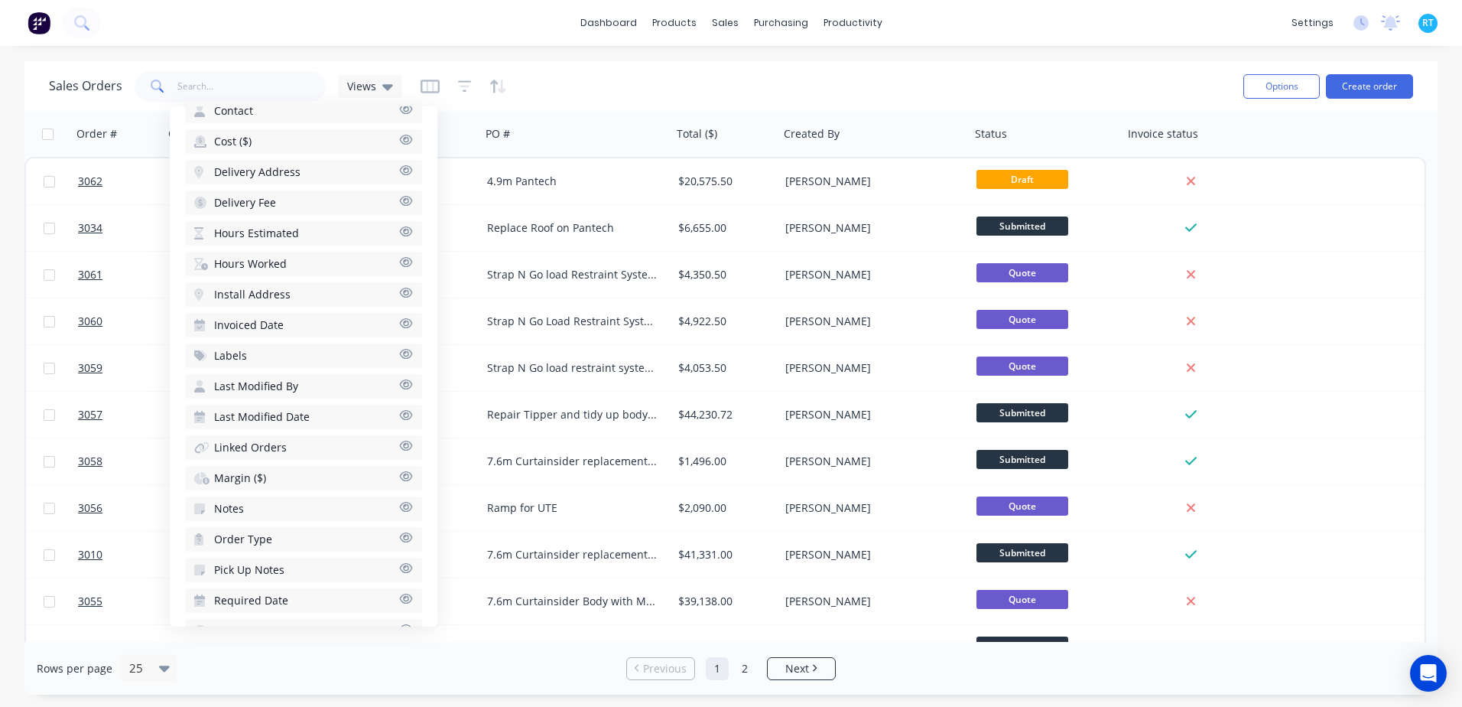
scroll to position [509, 0]
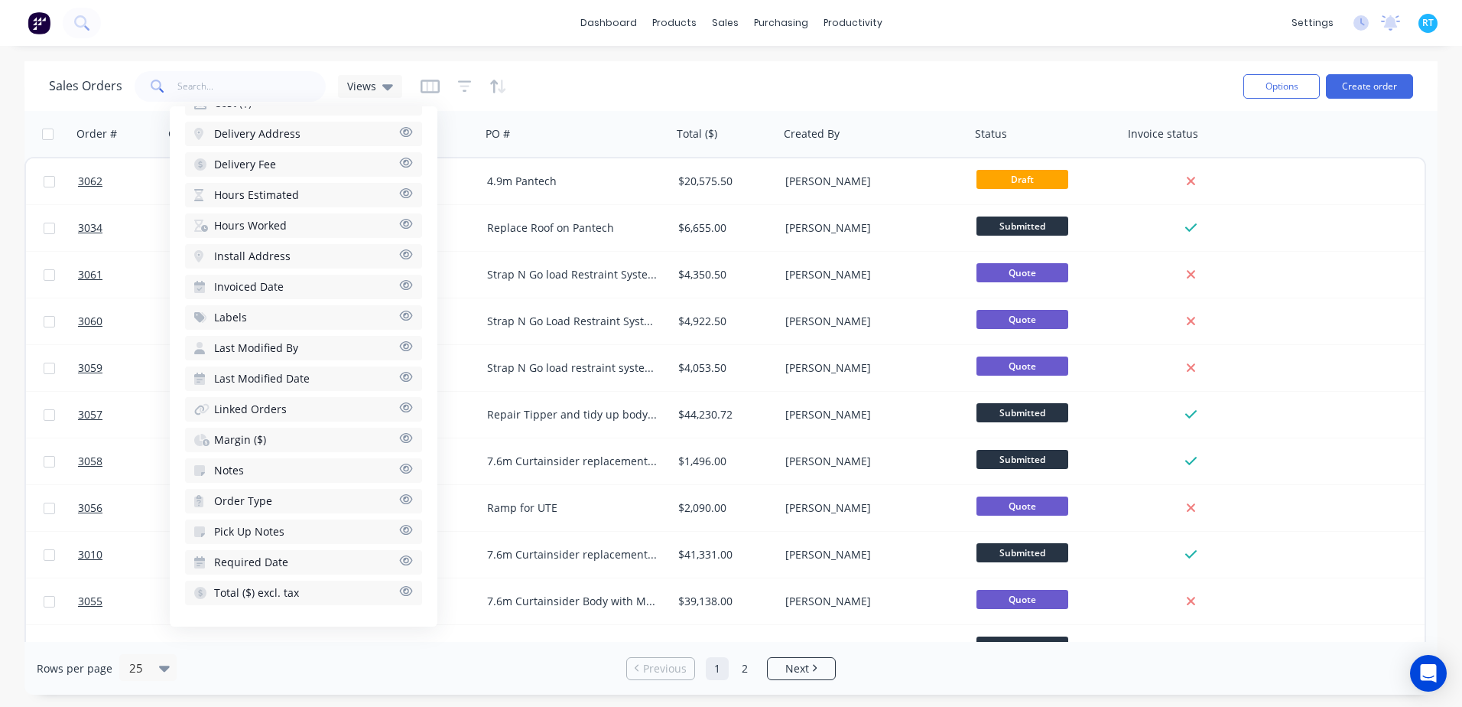
click at [662, 63] on div "Sales Orders Views Options Create order" at bounding box center [730, 86] width 1413 height 50
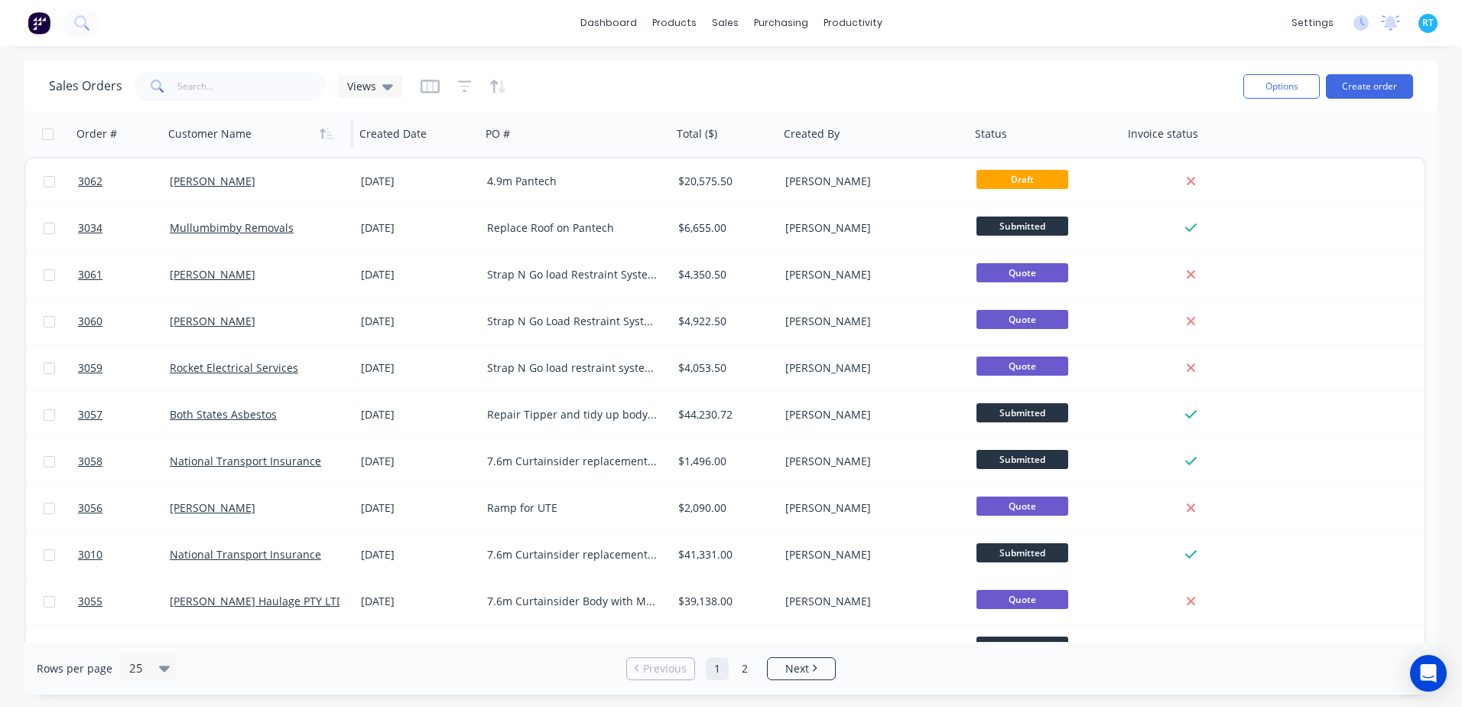
click at [252, 141] on div at bounding box center [253, 134] width 170 height 31
click at [326, 138] on icon "button" at bounding box center [327, 134] width 14 height 12
click at [330, 135] on icon "button" at bounding box center [330, 133] width 7 height 11
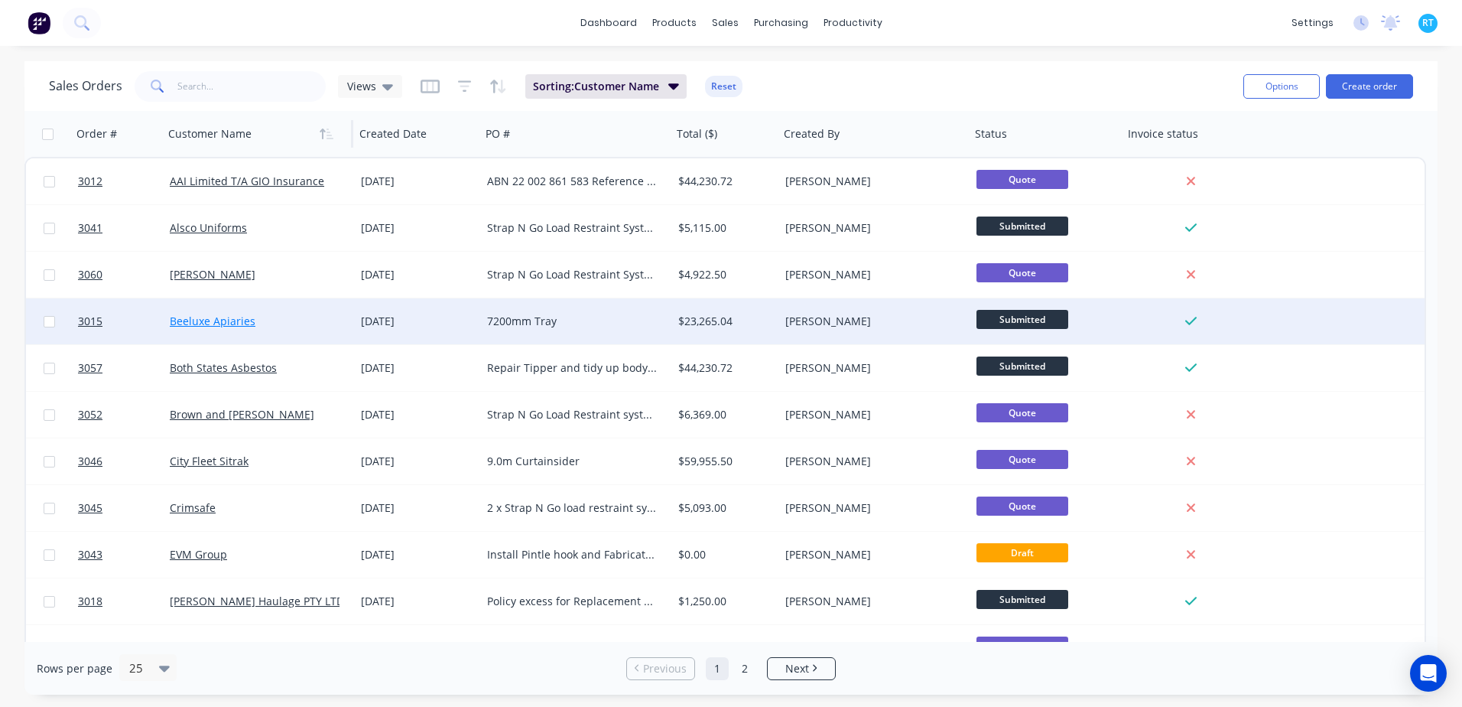
click at [223, 325] on link "Beeluxe Apiaries" at bounding box center [213, 321] width 86 height 15
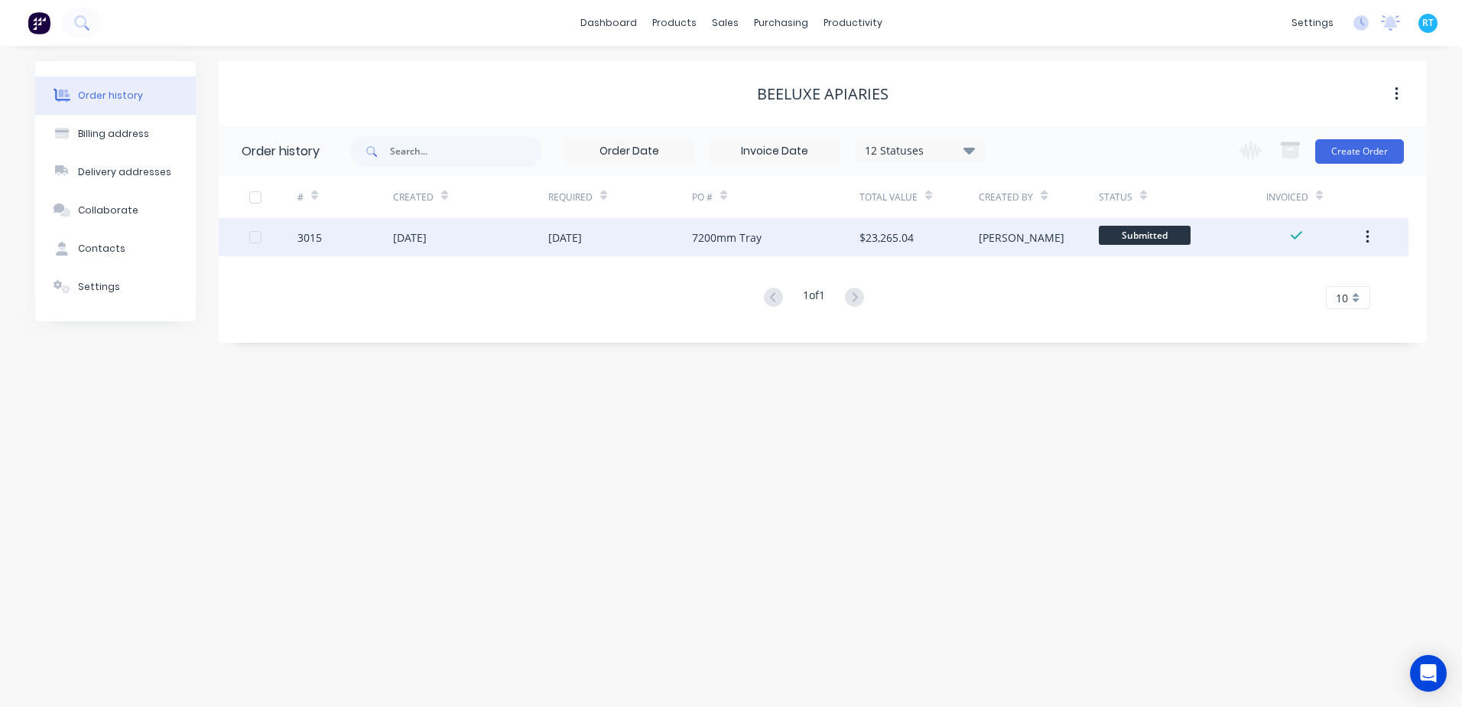
click at [684, 237] on div "[DATE]" at bounding box center [620, 237] width 144 height 38
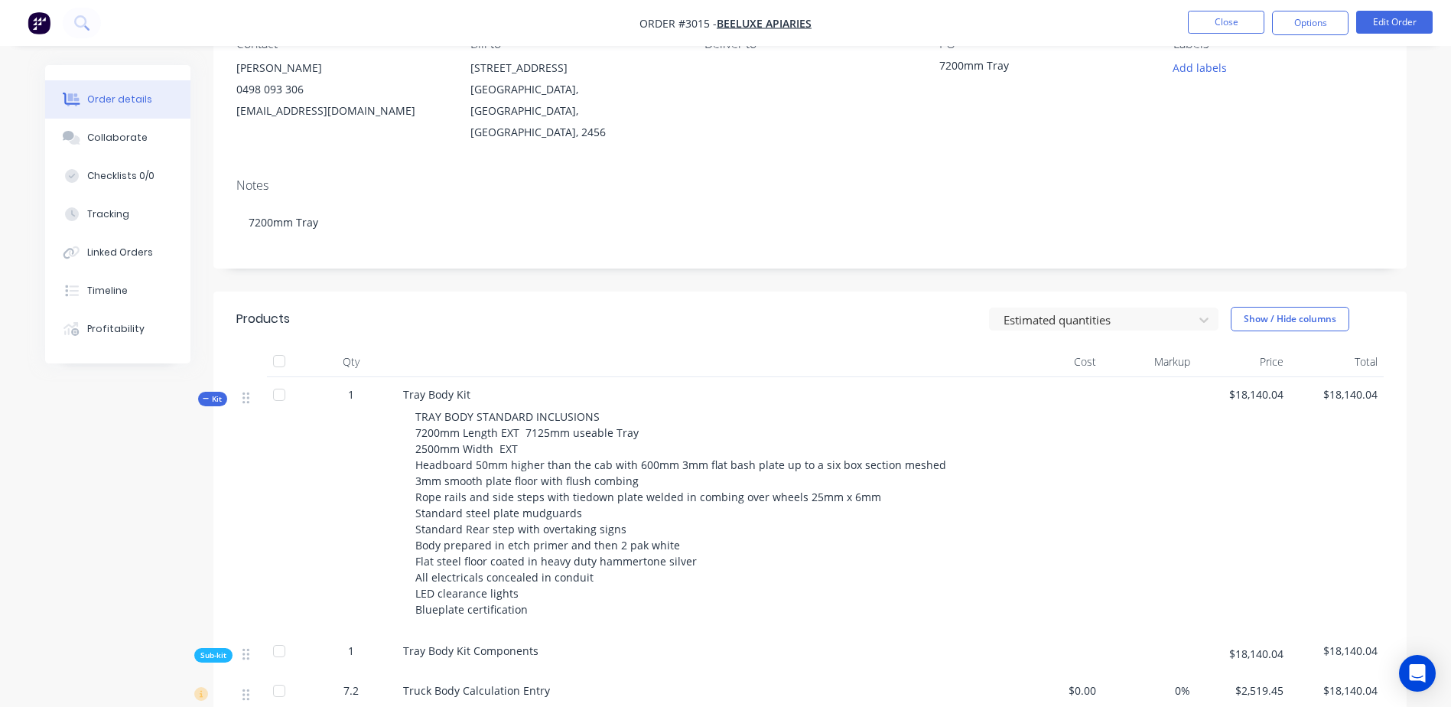
scroll to position [153, 0]
click at [1227, 706] on html "Order #3015 - Beeluxe Apiaries Close Options Edit Order Order details Collabora…" at bounding box center [725, 562] width 1451 height 1431
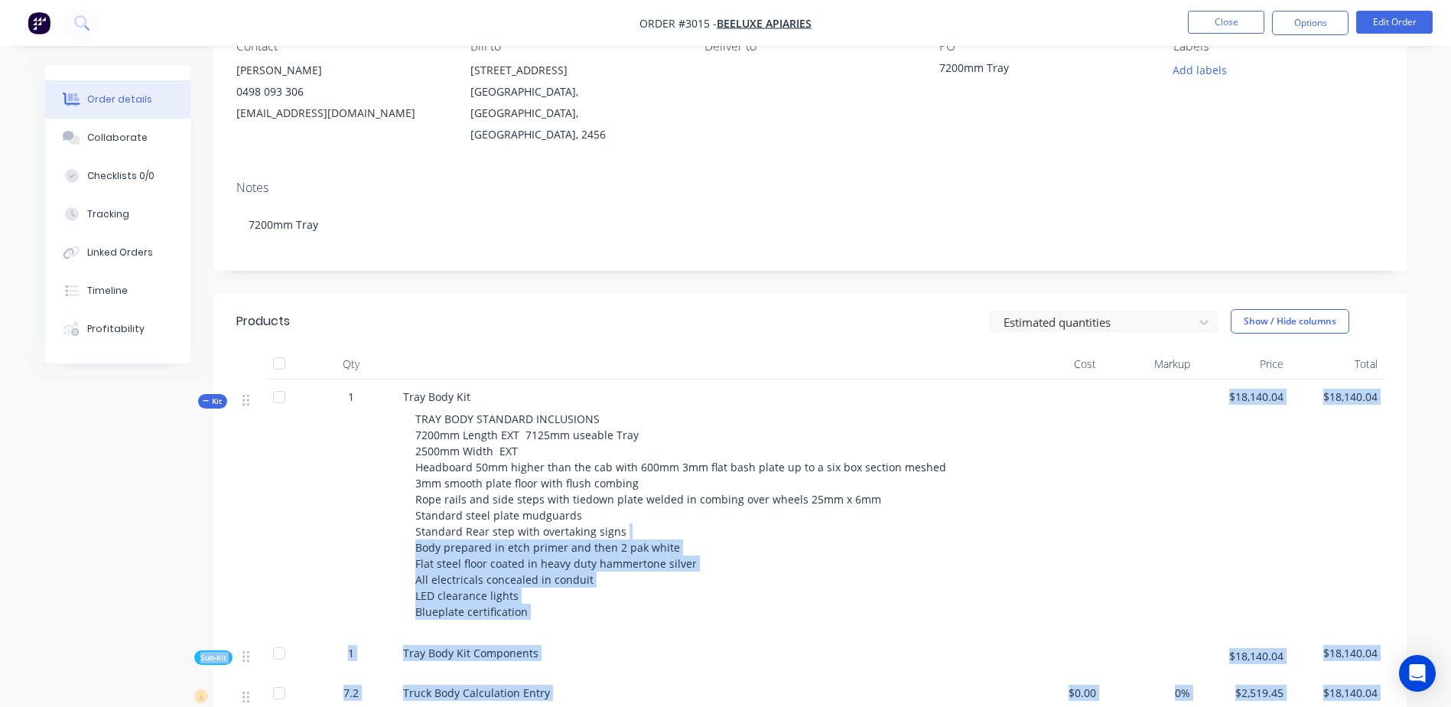
click at [673, 542] on span "TRAY BODY STANDARD INCLUSIONS 7200mm Length EXT 7125mm useable Tray 2500mm Widt…" at bounding box center [680, 514] width 531 height 207
